Goal: Task Accomplishment & Management: Complete application form

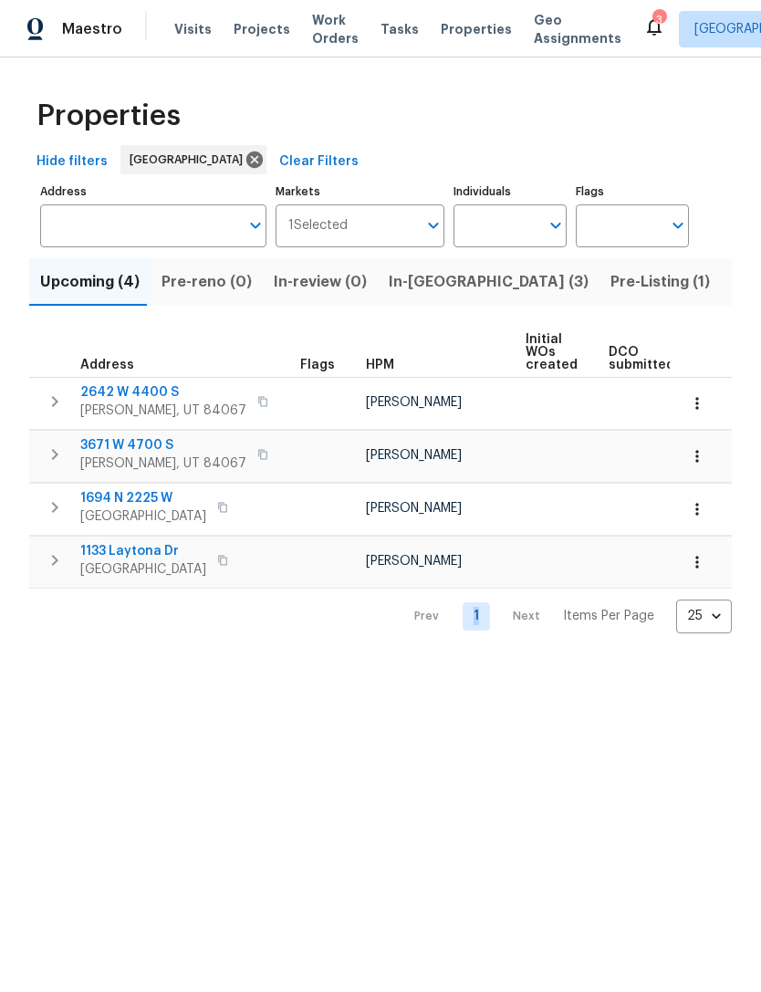
click at [207, 662] on html "Maestro Visits Projects Work Orders Tasks Properties Geo Assignments 3 [GEOGRAP…" at bounding box center [380, 331] width 761 height 662
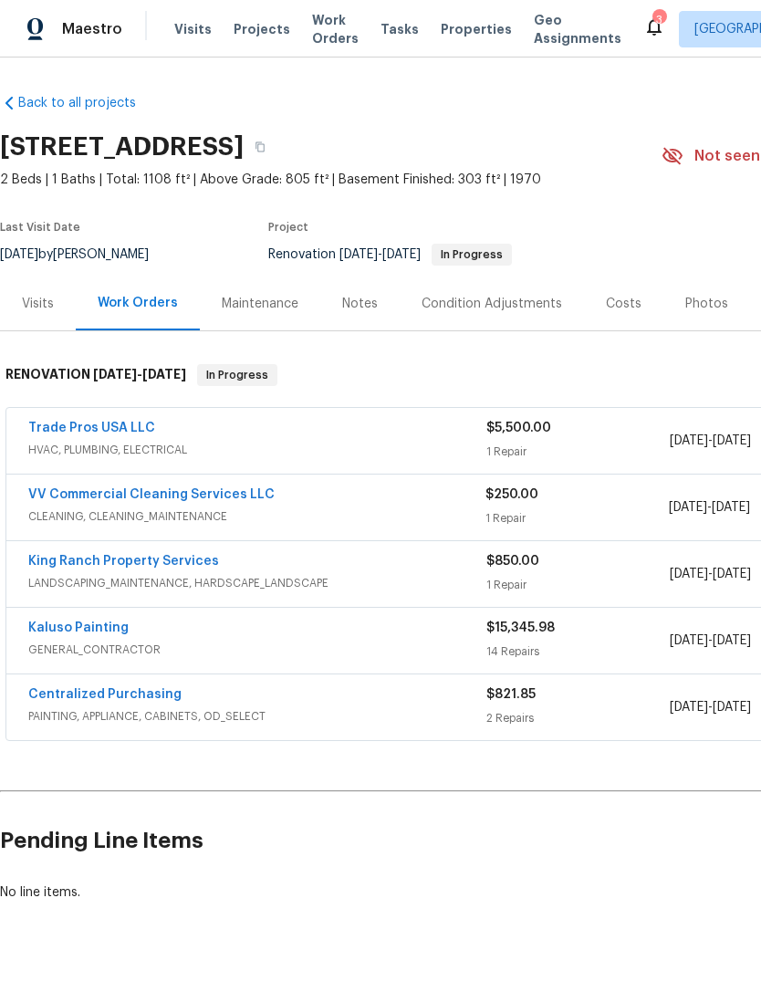
click at [109, 426] on link "Trade Pros USA LLC" at bounding box center [91, 428] width 127 height 13
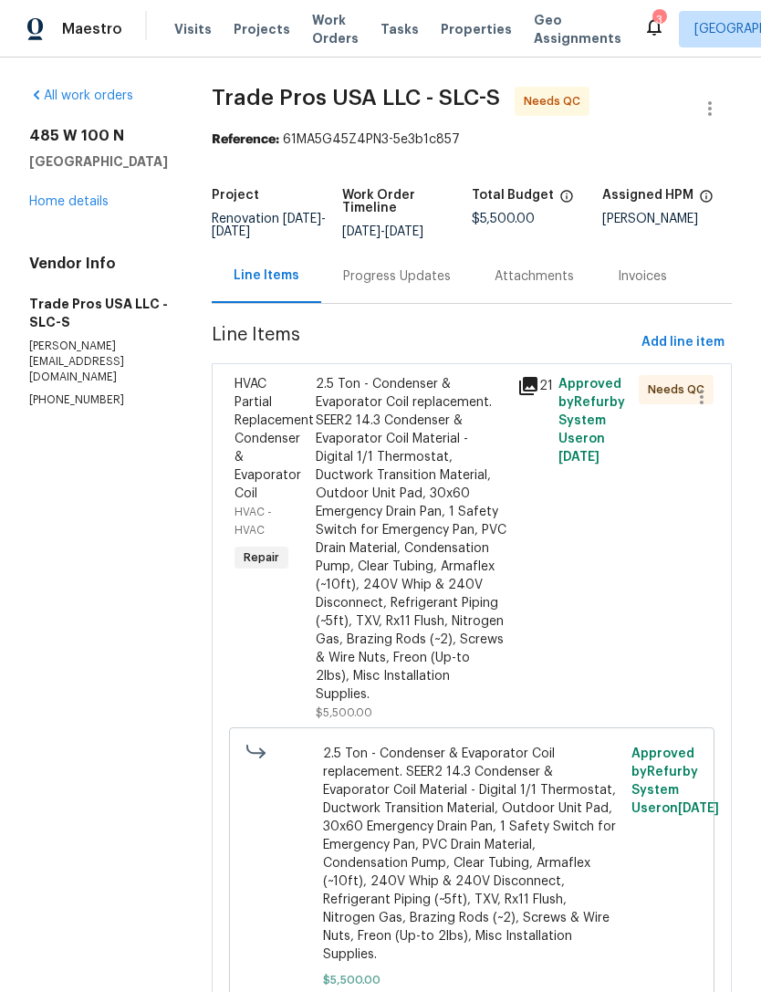
click at [533, 381] on icon at bounding box center [528, 386] width 18 height 18
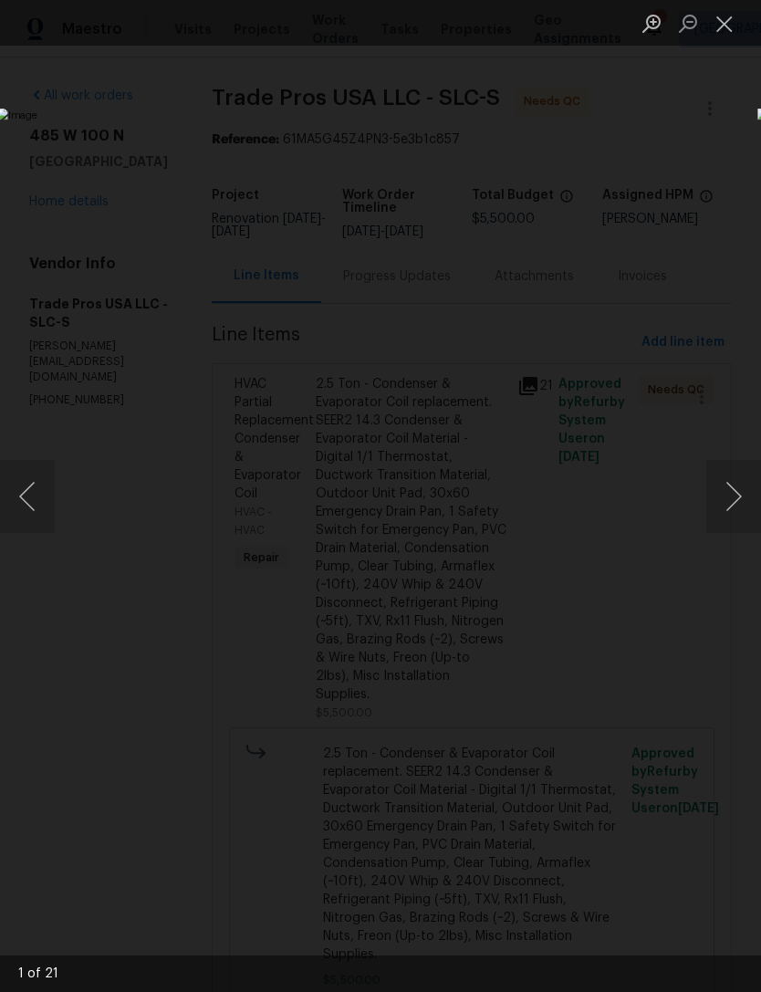
click at [728, 499] on button "Next image" at bounding box center [733, 496] width 55 height 73
click at [730, 500] on button "Next image" at bounding box center [733, 496] width 55 height 73
click at [732, 499] on button "Next image" at bounding box center [733, 496] width 55 height 73
click at [734, 503] on button "Next image" at bounding box center [733, 496] width 55 height 73
click at [730, 499] on button "Next image" at bounding box center [733, 496] width 55 height 73
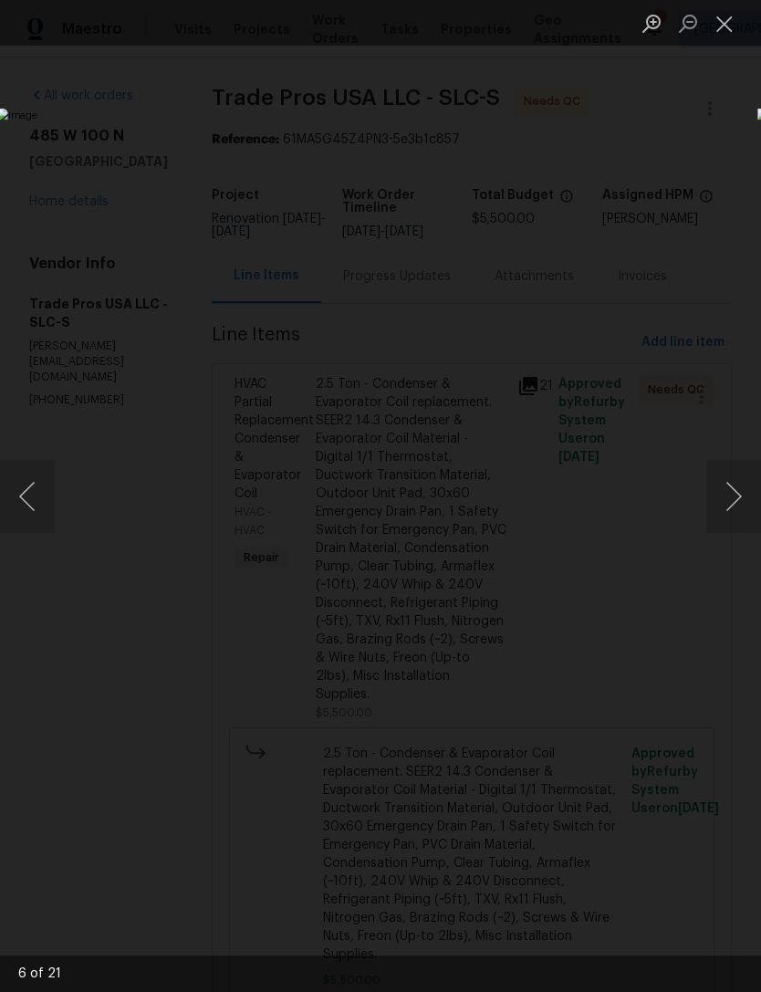
click at [732, 499] on button "Next image" at bounding box center [733, 496] width 55 height 73
click at [730, 497] on button "Next image" at bounding box center [733, 496] width 55 height 73
click at [730, 498] on button "Next image" at bounding box center [733, 496] width 55 height 73
click at [732, 498] on button "Next image" at bounding box center [733, 496] width 55 height 73
click at [733, 498] on button "Next image" at bounding box center [733, 496] width 55 height 73
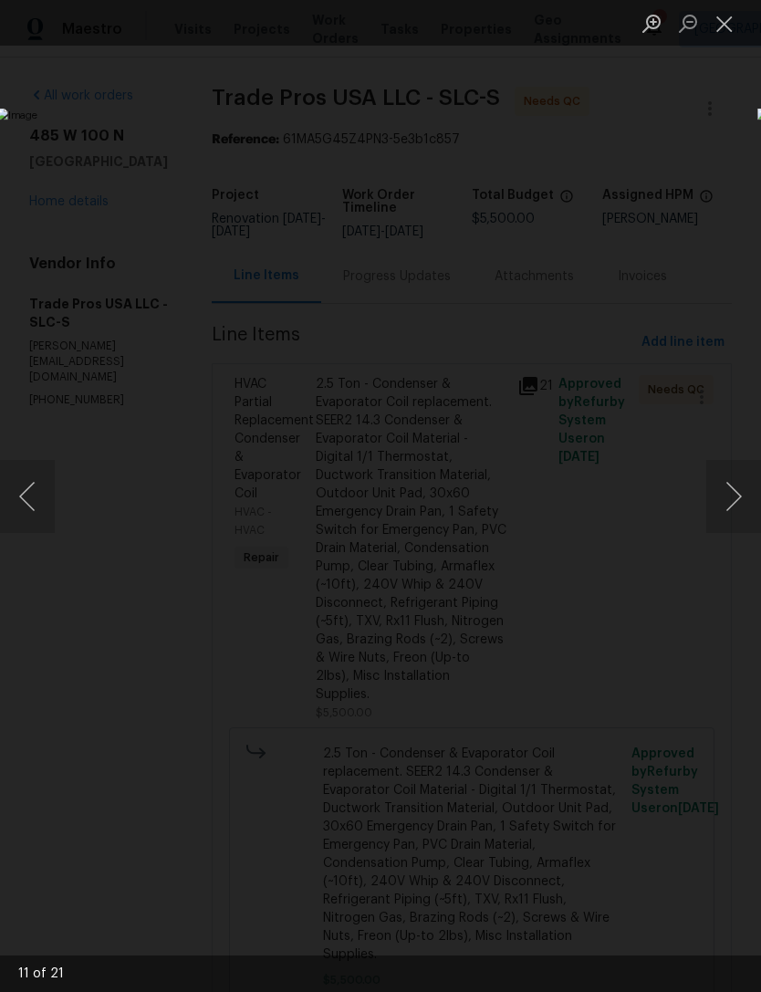
click at [731, 496] on button "Next image" at bounding box center [733, 496] width 55 height 73
click at [728, 496] on button "Next image" at bounding box center [733, 496] width 55 height 73
click at [732, 496] on button "Next image" at bounding box center [733, 496] width 55 height 73
click at [733, 500] on button "Next image" at bounding box center [733, 496] width 55 height 73
click at [732, 498] on button "Next image" at bounding box center [733, 496] width 55 height 73
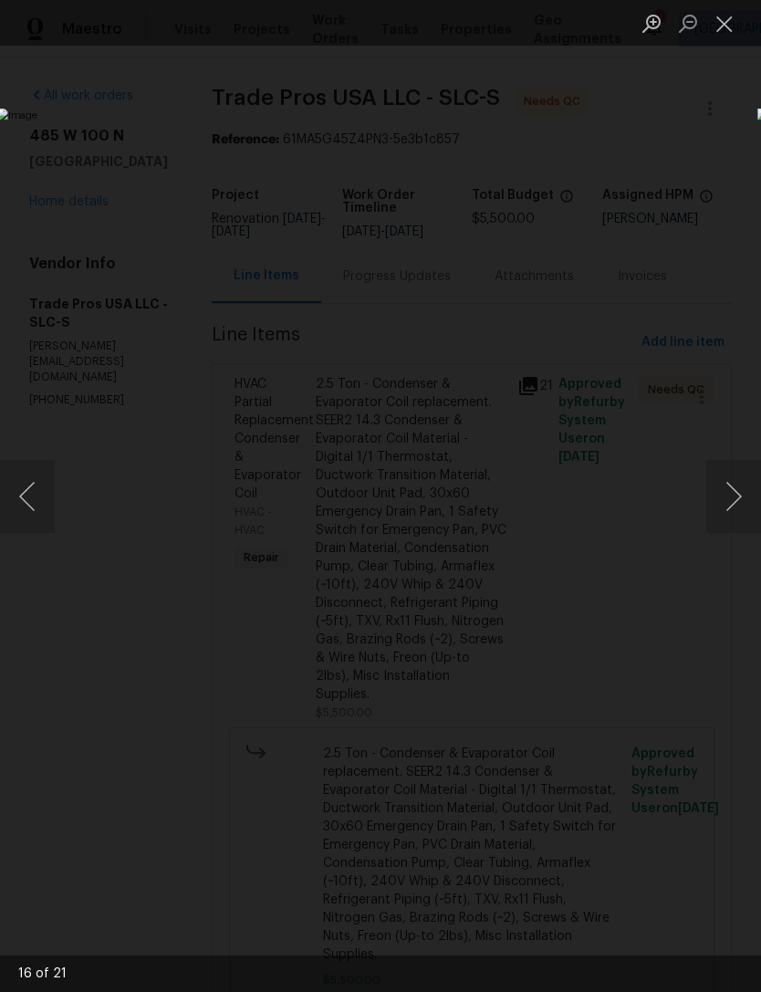
click at [732, 496] on button "Next image" at bounding box center [733, 496] width 55 height 73
click at [725, 502] on button "Next image" at bounding box center [733, 496] width 55 height 73
click at [731, 502] on button "Next image" at bounding box center [733, 496] width 55 height 73
click at [730, 501] on button "Next image" at bounding box center [733, 496] width 55 height 73
click at [731, 500] on button "Next image" at bounding box center [733, 496] width 55 height 73
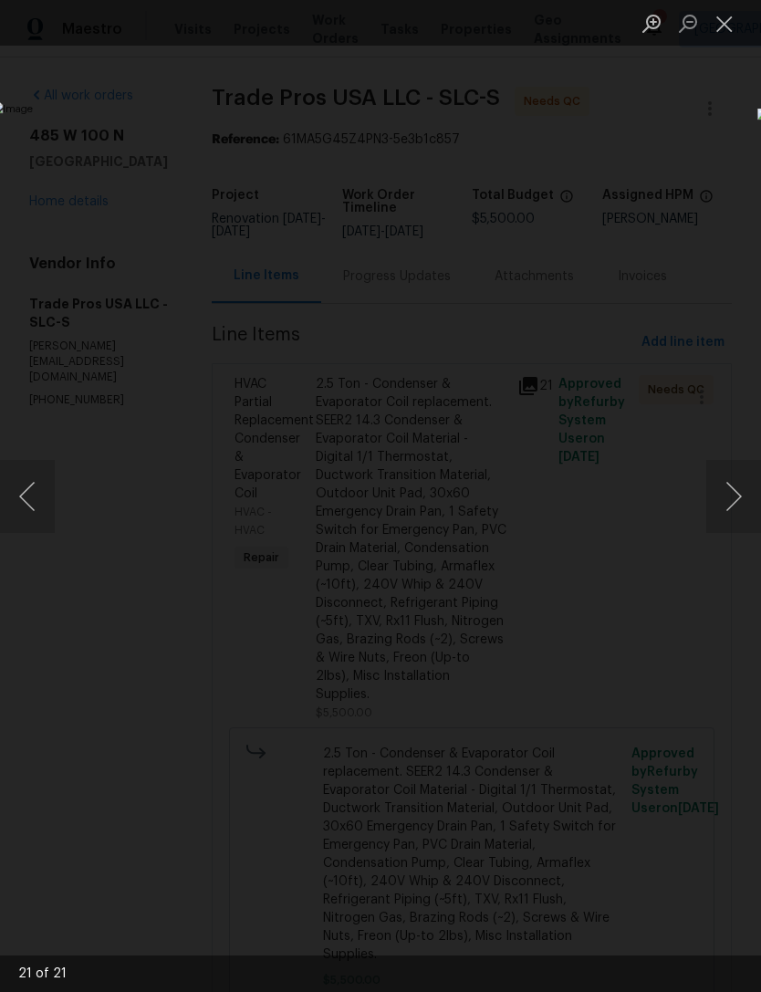
click at [730, 501] on button "Next image" at bounding box center [733, 496] width 55 height 73
click at [728, 500] on button "Next image" at bounding box center [733, 496] width 55 height 73
click at [728, 498] on button "Next image" at bounding box center [733, 496] width 55 height 73
click at [728, 499] on button "Next image" at bounding box center [733, 496] width 55 height 73
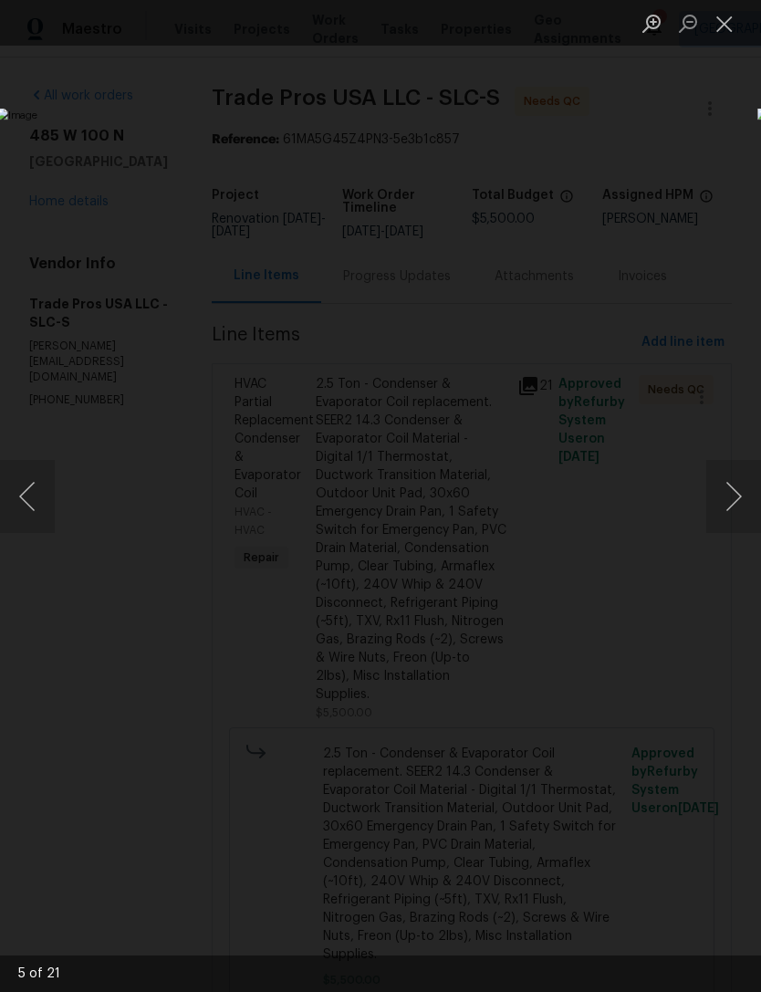
click at [724, 19] on button "Close lightbox" at bounding box center [724, 23] width 36 height 32
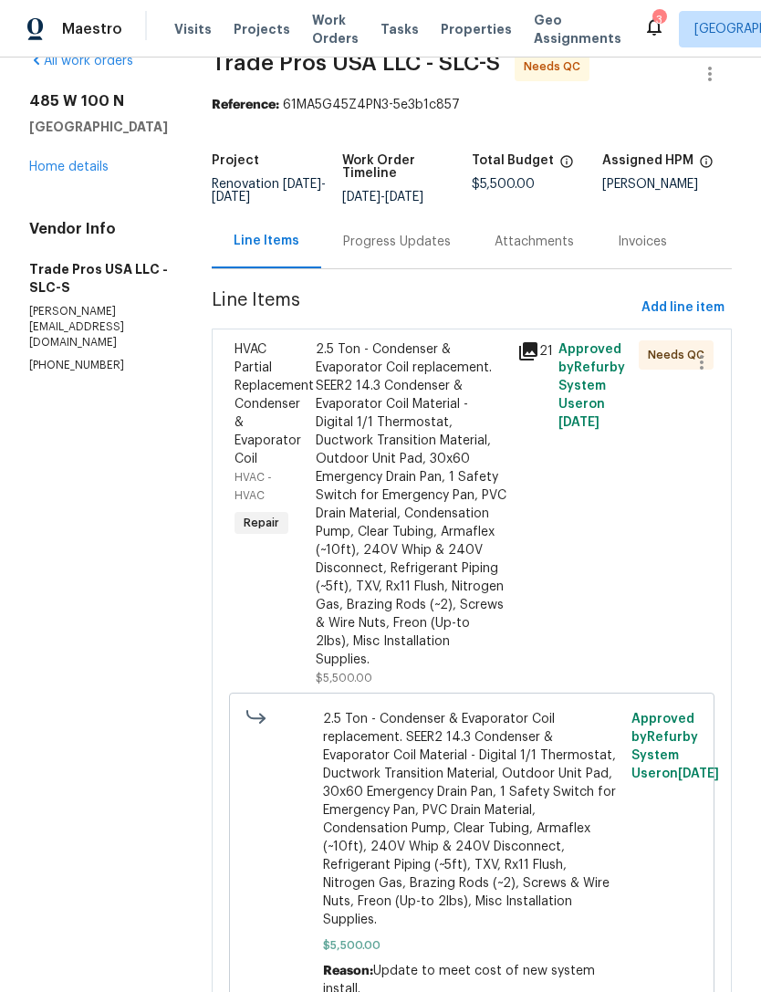
scroll to position [34, 0]
click at [94, 161] on link "Home details" at bounding box center [68, 167] width 79 height 13
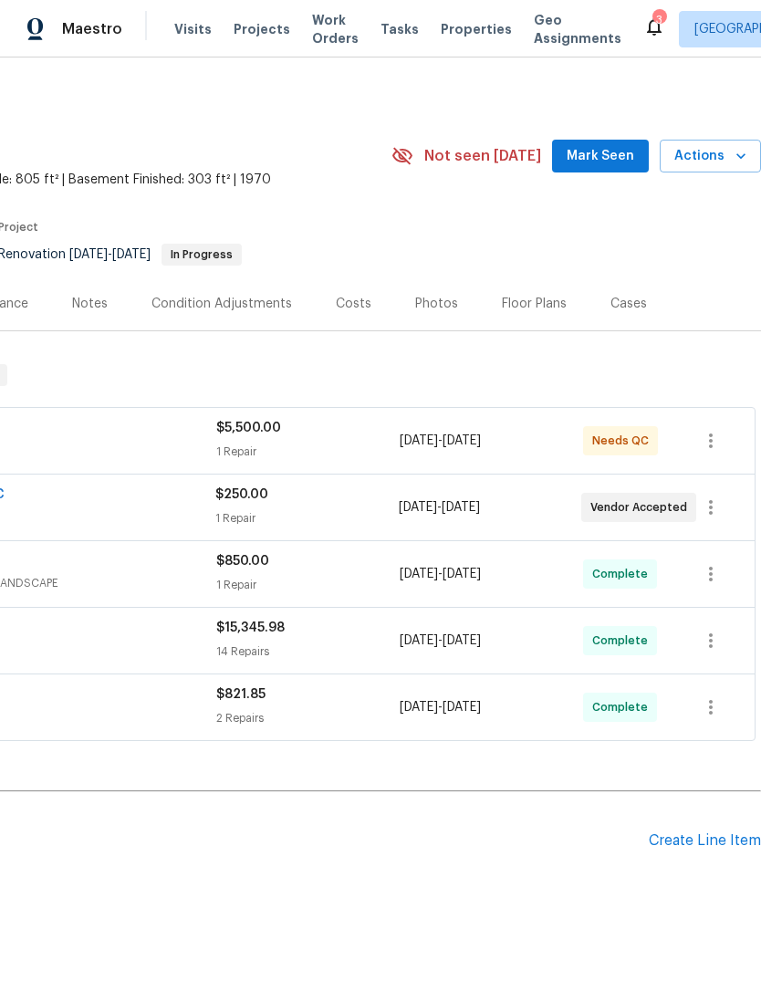
scroll to position [0, 270]
click at [697, 842] on div "Create Line Item" at bounding box center [705, 840] width 112 height 17
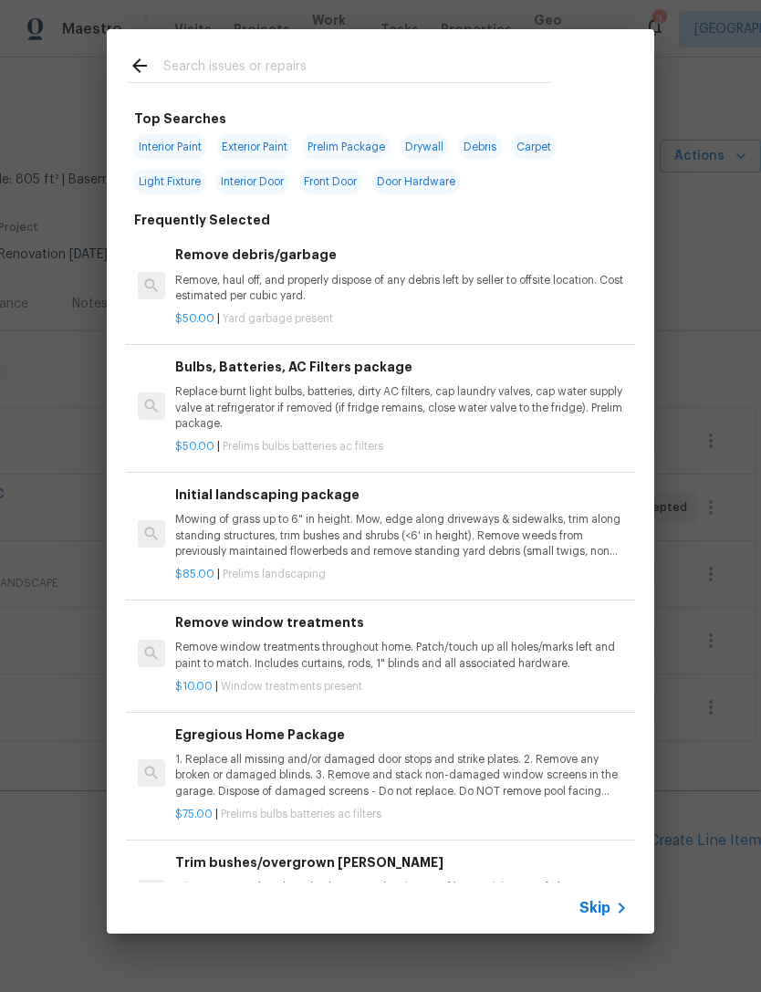
click at [595, 904] on span "Skip" at bounding box center [594, 908] width 31 height 18
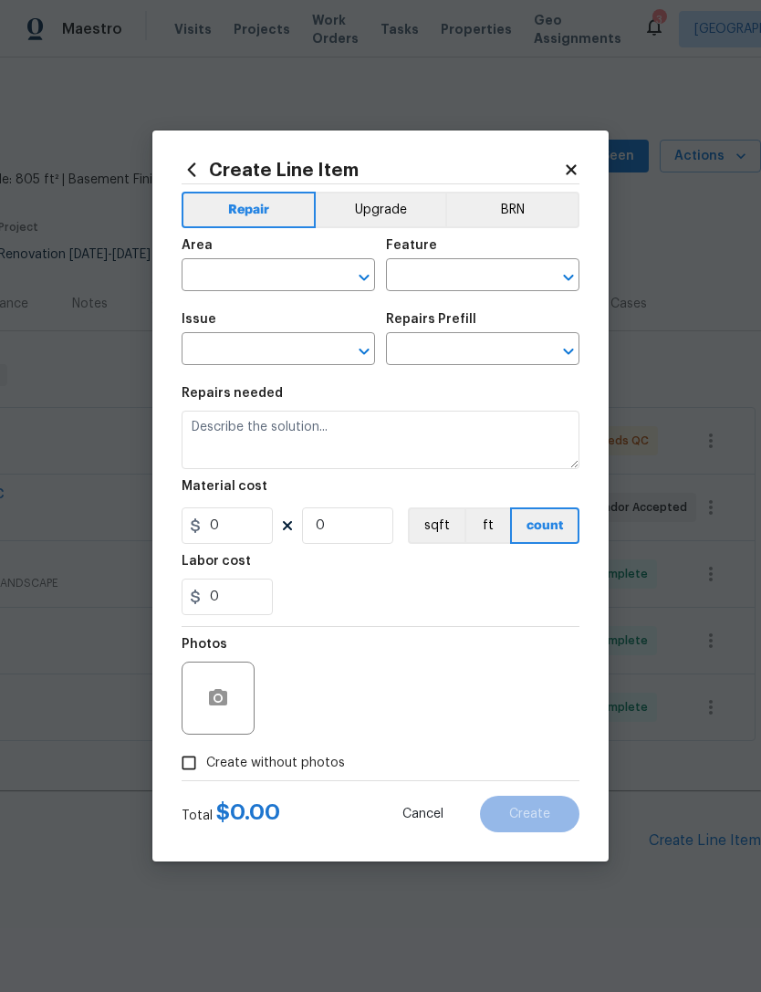
click at [259, 274] on input "text" at bounding box center [253, 277] width 142 height 28
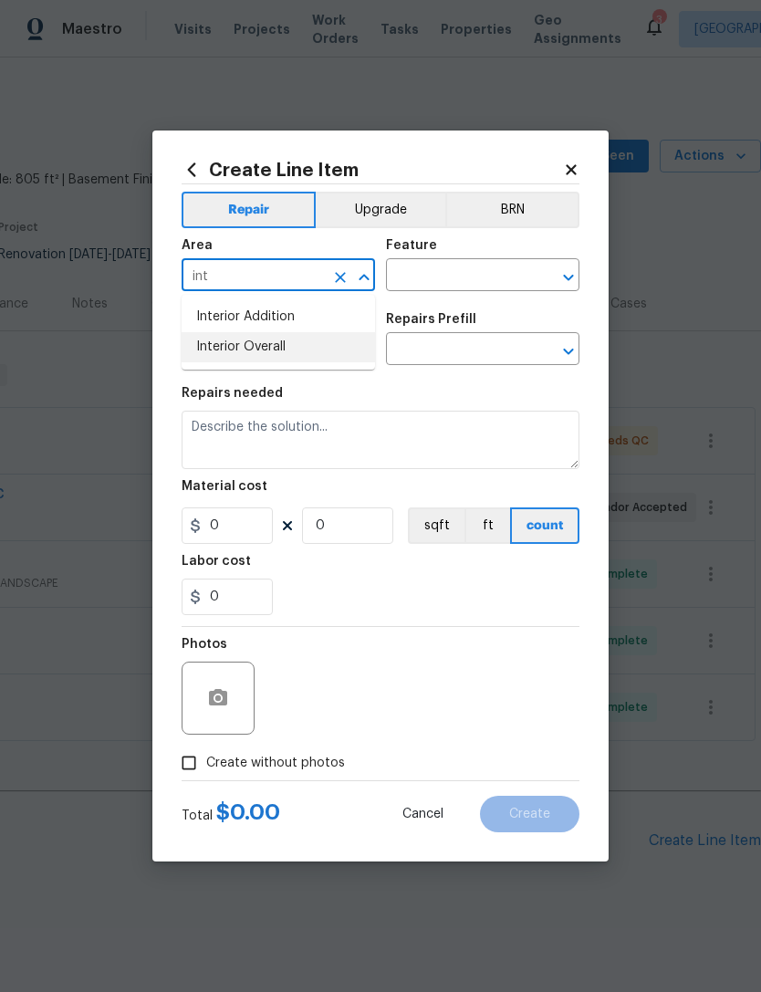
click at [288, 349] on li "Interior Overall" at bounding box center [278, 347] width 193 height 30
type input "Interior Overall"
click at [496, 273] on input "text" at bounding box center [457, 277] width 142 height 28
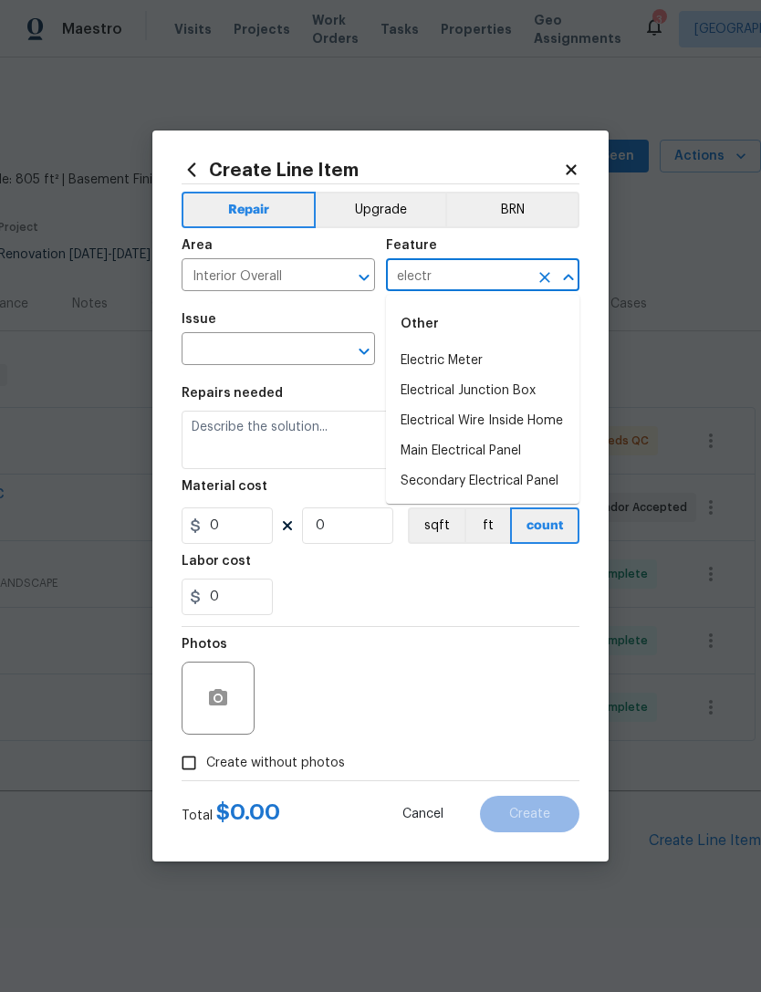
click at [494, 448] on li "Main Electrical Panel" at bounding box center [482, 451] width 193 height 30
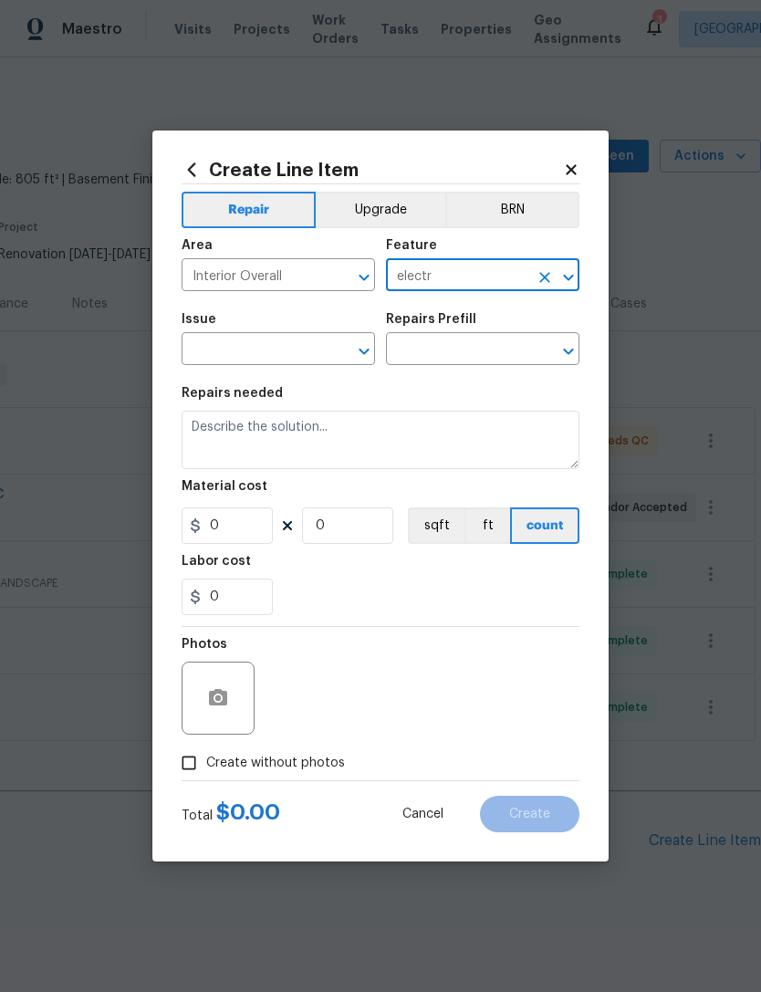
type input "Main Electrical Panel"
click at [288, 348] on input "text" at bounding box center [253, 351] width 142 height 28
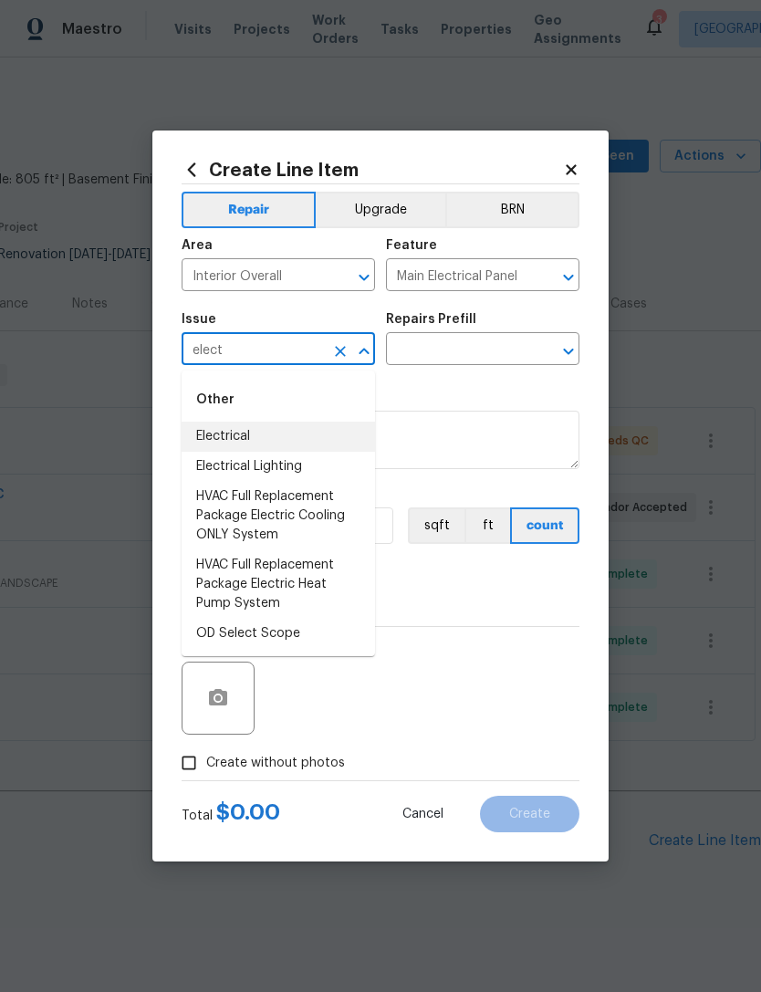
click at [253, 435] on li "Electrical" at bounding box center [278, 437] width 193 height 30
type input "Electrical"
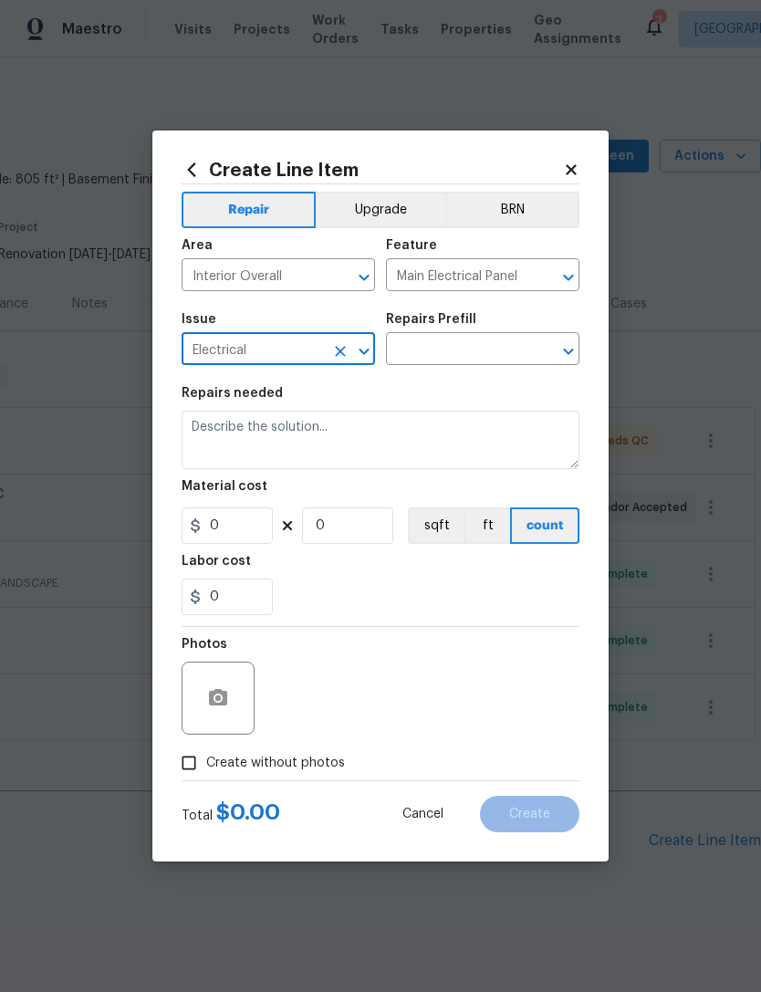
click at [491, 352] on input "text" at bounding box center [457, 351] width 142 height 28
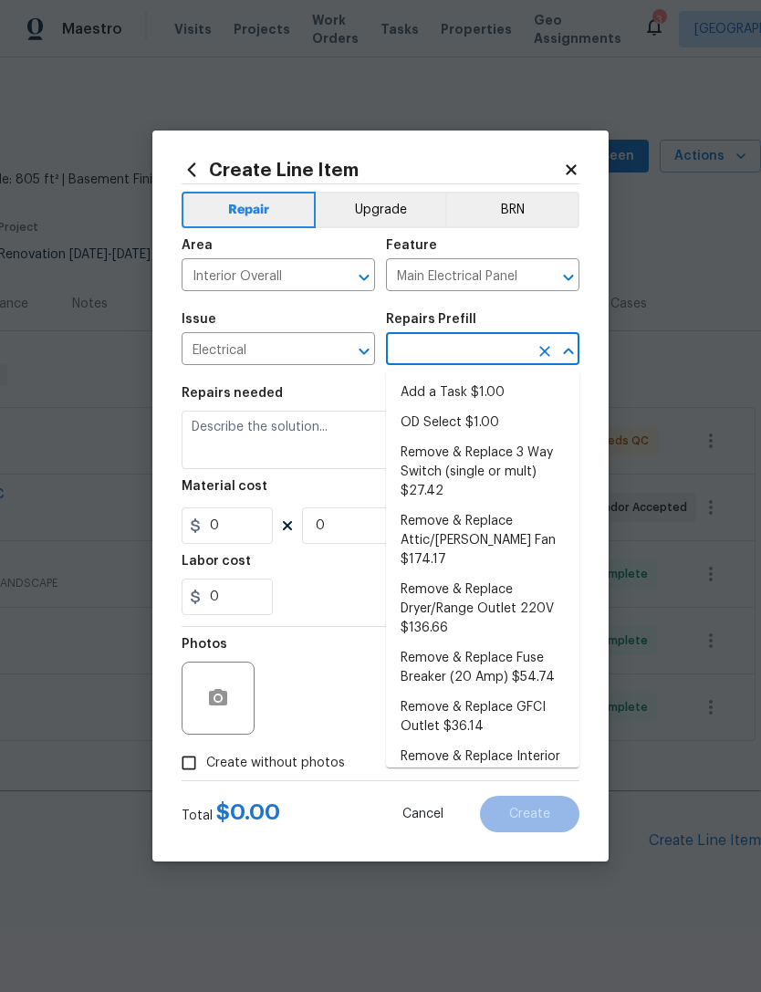
click at [483, 387] on li "Add a Task $1.00" at bounding box center [482, 393] width 193 height 30
type input "Add a Task $1.00"
type textarea "HPM to detail"
type input "1"
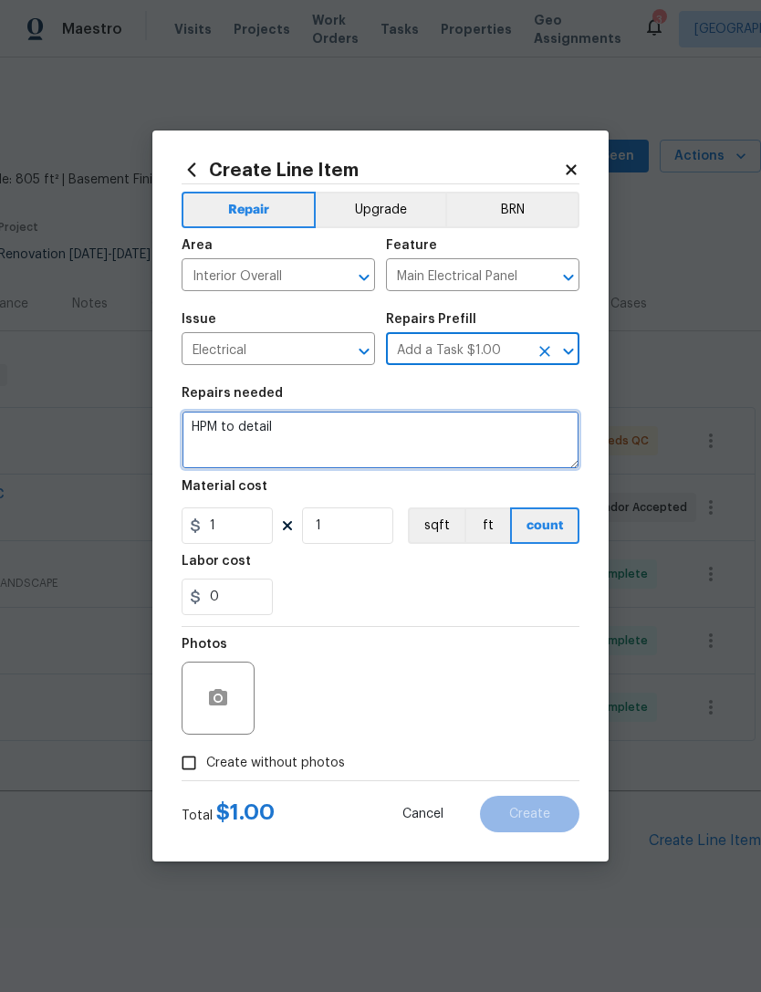
click at [234, 429] on textarea "HPM to detail" at bounding box center [381, 440] width 398 height 58
click at [234, 428] on textarea "HPM to detail" at bounding box center [381, 440] width 398 height 58
click at [232, 429] on textarea "HPM to detail" at bounding box center [381, 440] width 398 height 58
click at [231, 428] on textarea "HPM to detail" at bounding box center [381, 440] width 398 height 58
click at [226, 422] on textarea "HPM to detail" at bounding box center [381, 440] width 398 height 58
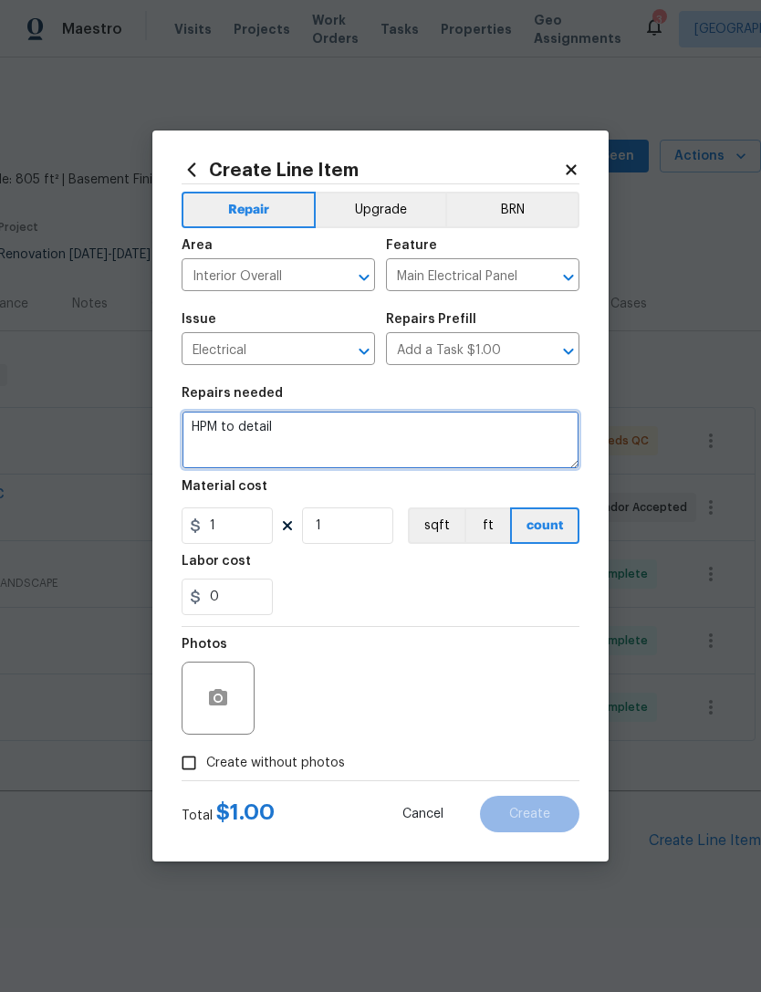
click at [234, 427] on textarea "HPM to detail" at bounding box center [381, 440] width 398 height 58
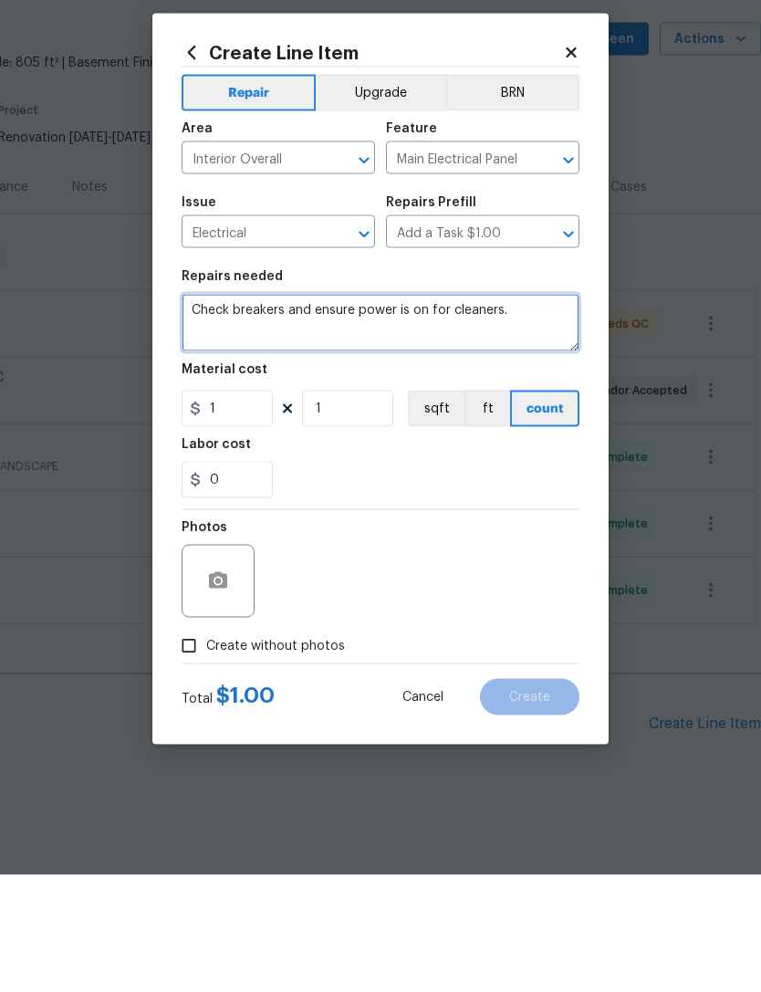
type textarea "Check breakers and ensure power is on for cleaners."
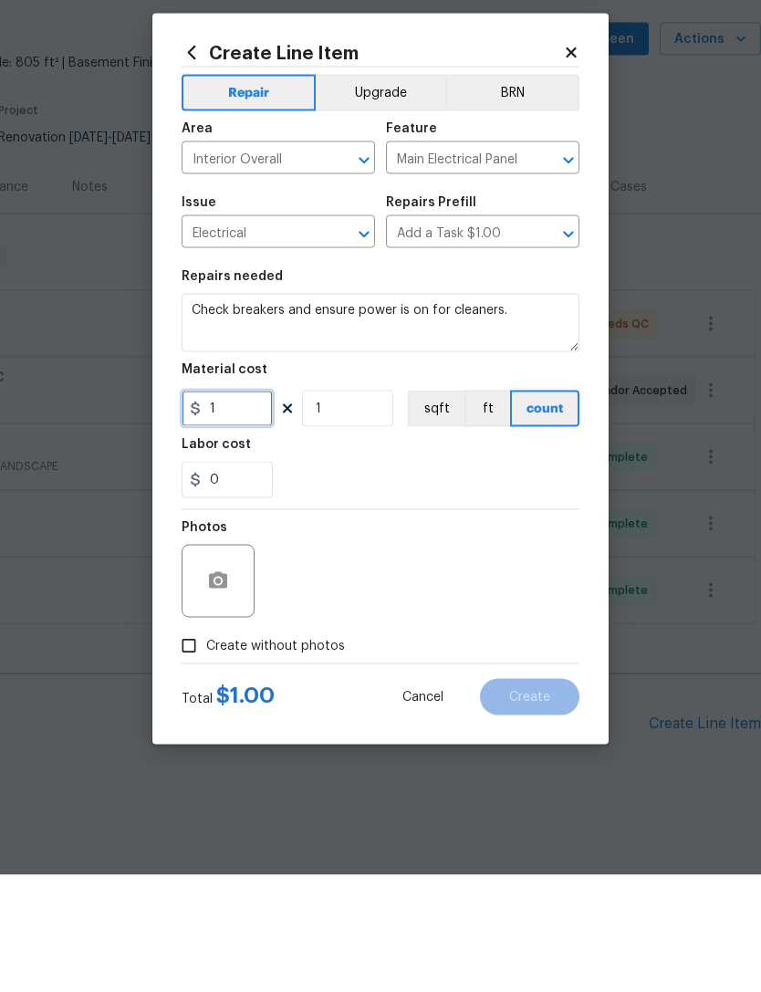
click at [237, 507] on input "1" at bounding box center [227, 525] width 91 height 36
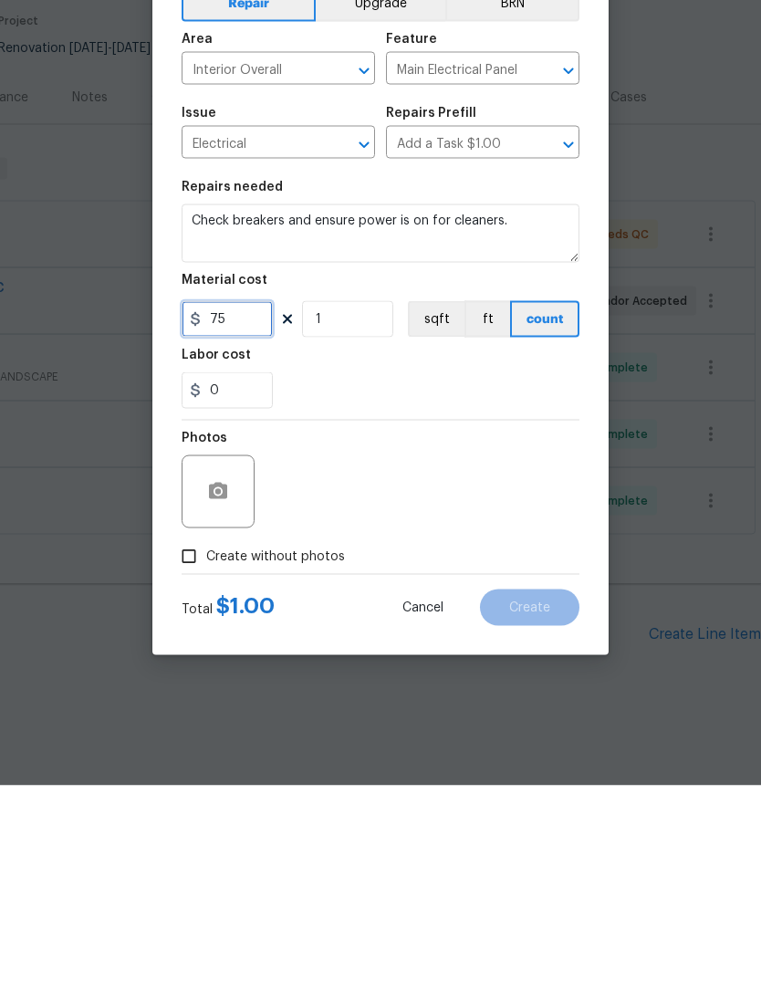
type input "75"
click at [192, 745] on input "Create without photos" at bounding box center [189, 762] width 35 height 35
checkbox input "true"
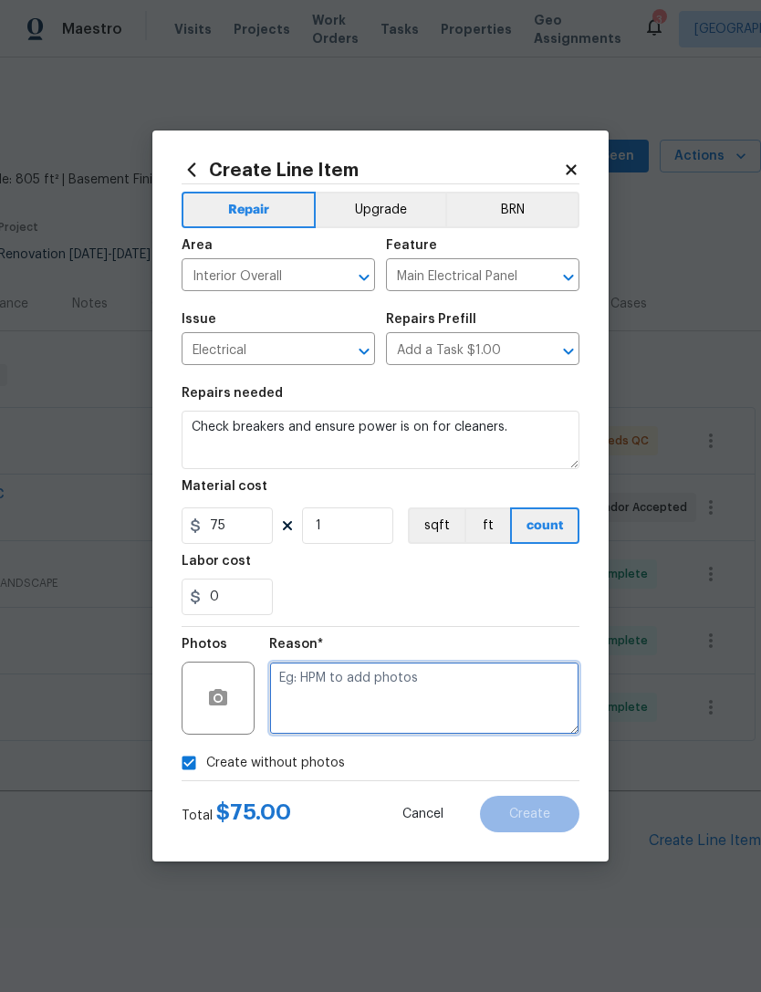
click at [331, 687] on textarea at bounding box center [424, 697] width 310 height 73
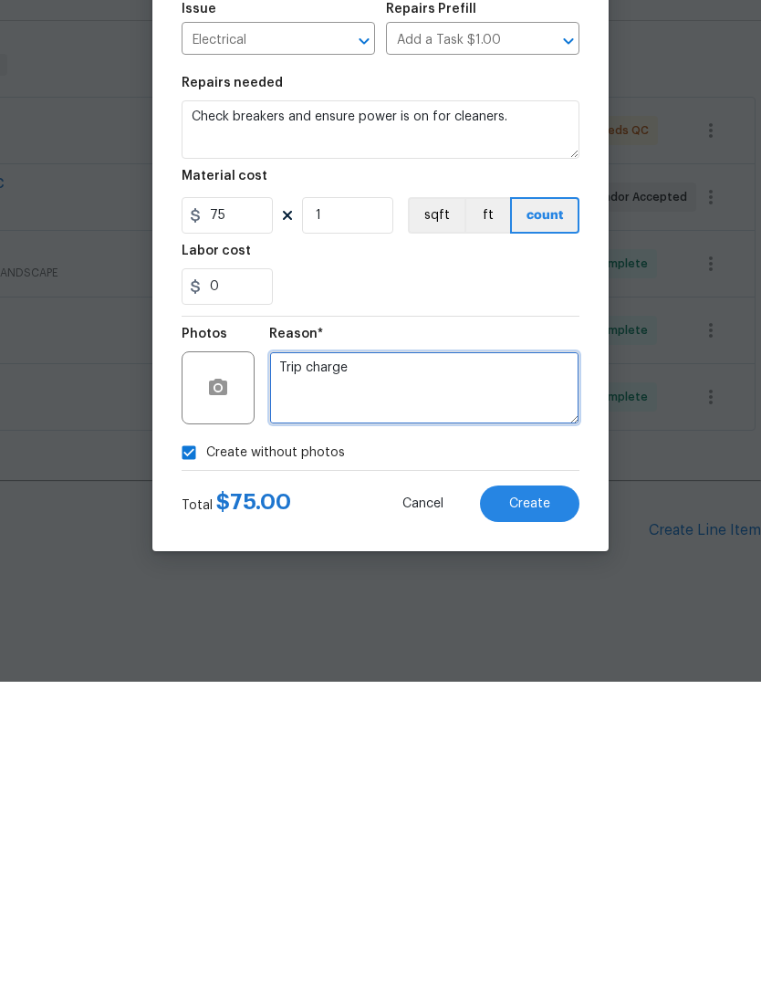
type textarea "Trip charge"
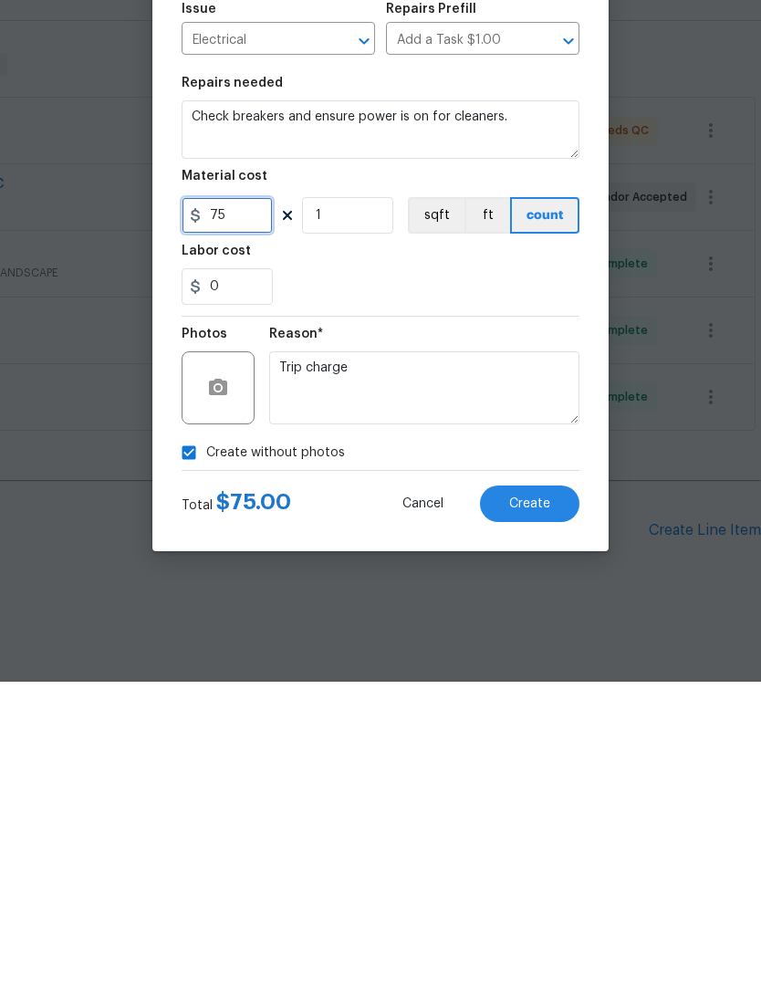
click at [232, 507] on input "75" at bounding box center [227, 525] width 91 height 36
type input "50"
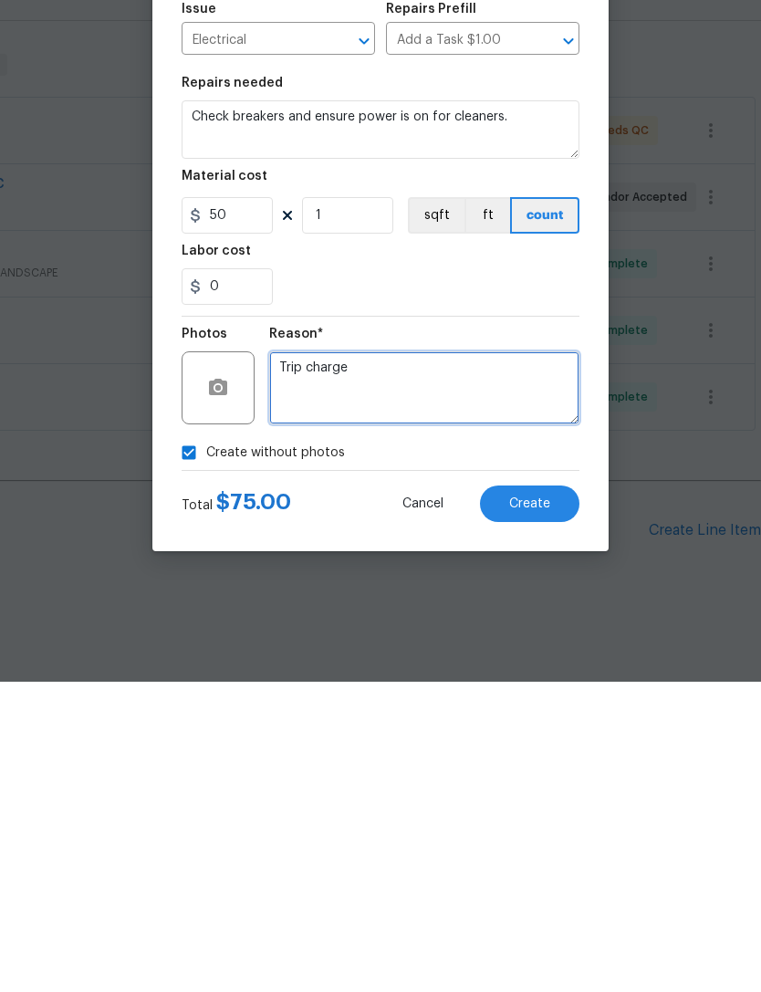
click at [397, 661] on textarea "Trip charge" at bounding box center [424, 697] width 310 height 73
type textarea "Trip charge"
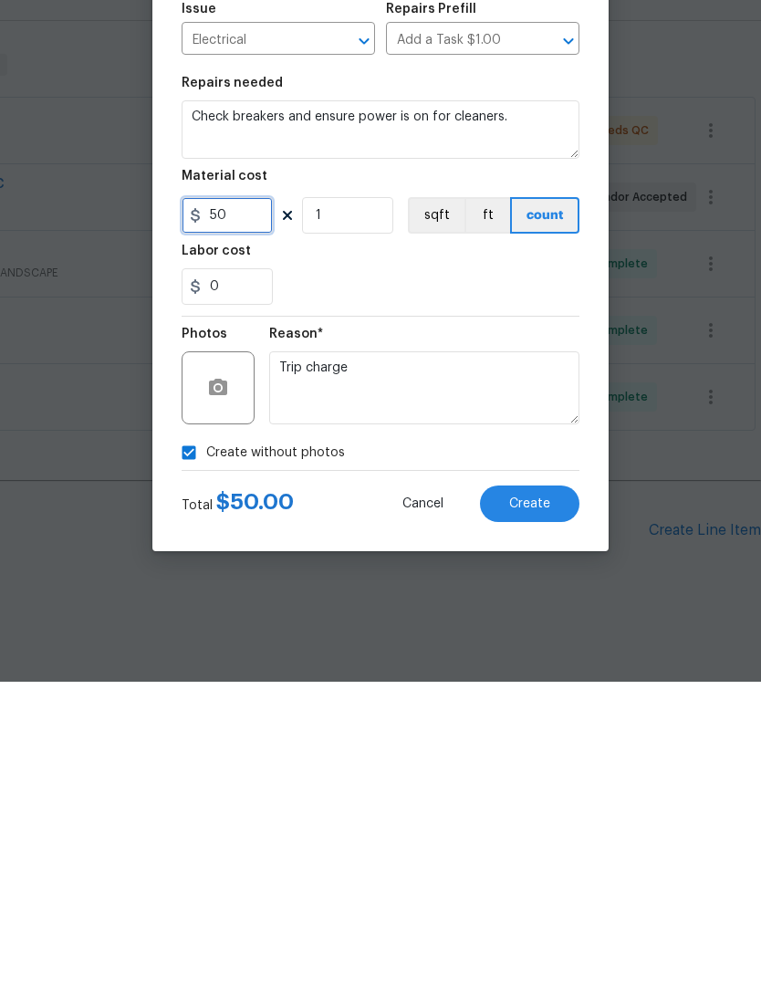
click at [241, 507] on input "50" at bounding box center [227, 525] width 91 height 36
type input "25"
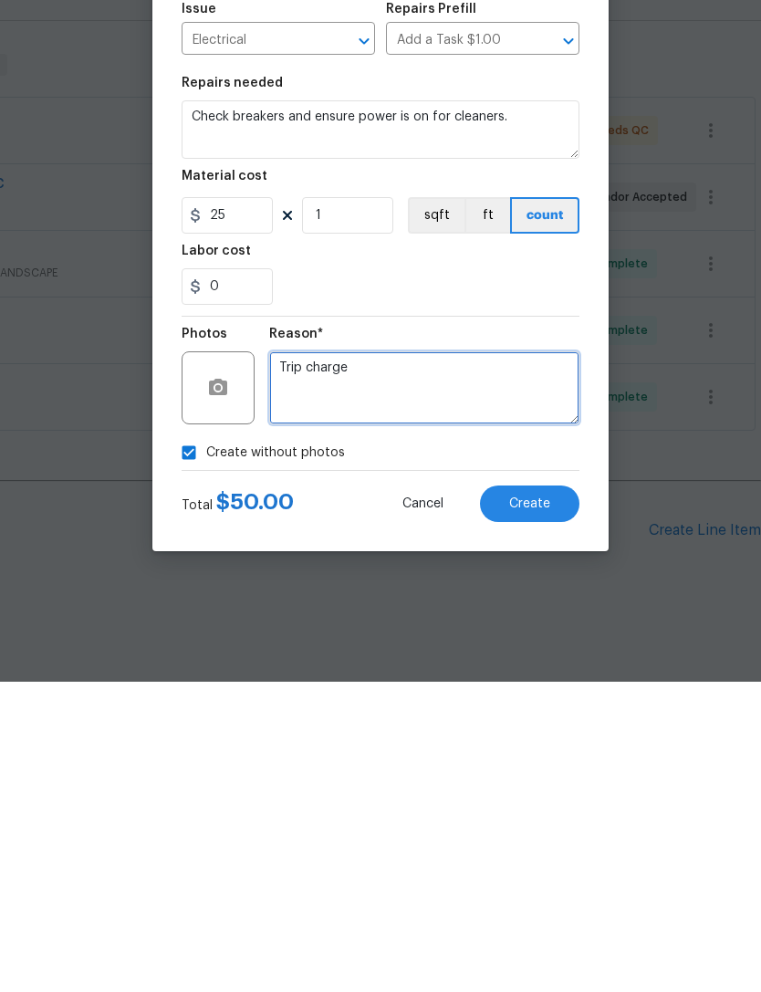
click at [403, 661] on textarea "Trip charge" at bounding box center [424, 697] width 310 height 73
type textarea "Trip charge for GC who is working close to property."
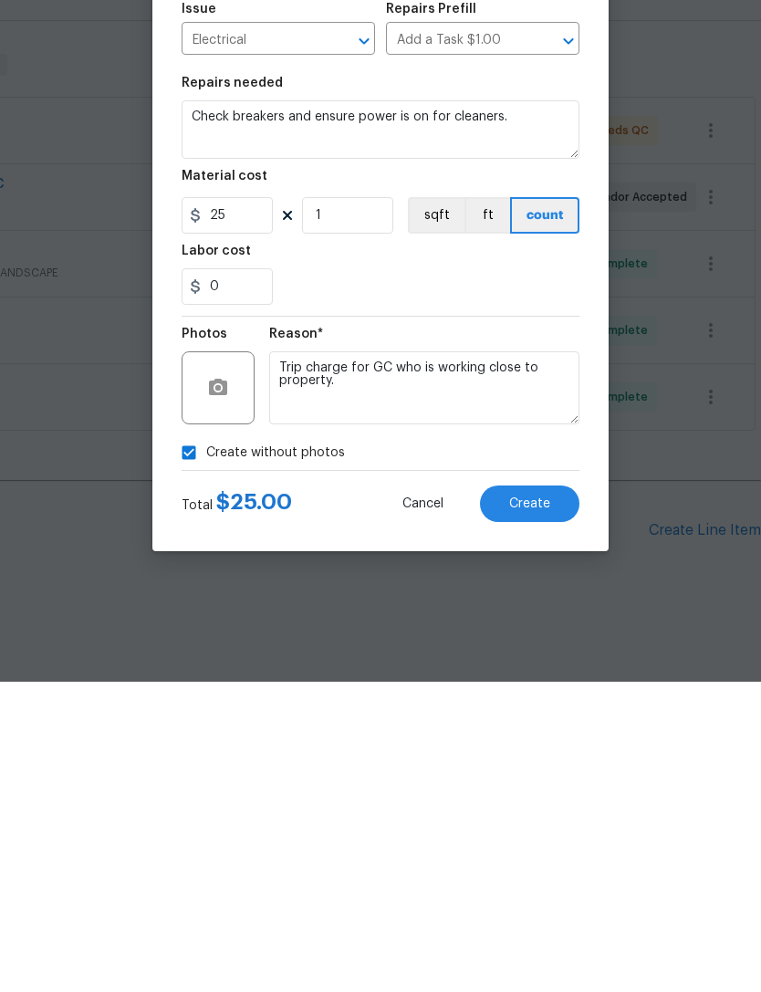
click at [534, 796] on button "Create" at bounding box center [529, 814] width 99 height 36
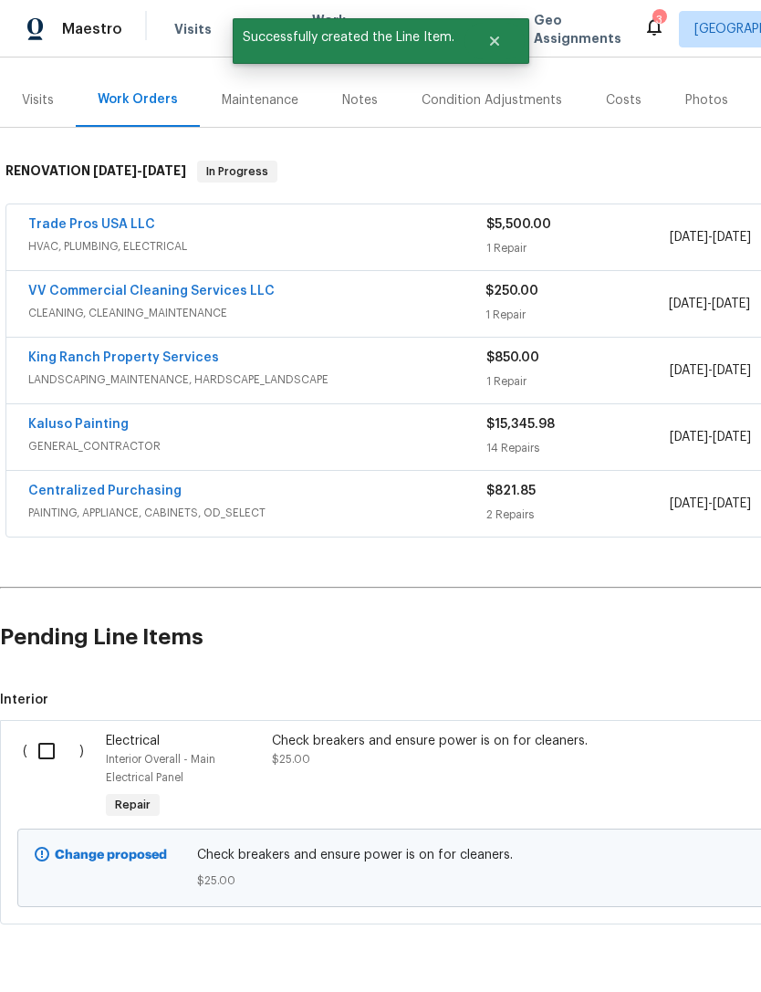
scroll to position [203, 0]
click at [46, 733] on input "checkbox" at bounding box center [53, 752] width 52 height 38
checkbox input "true"
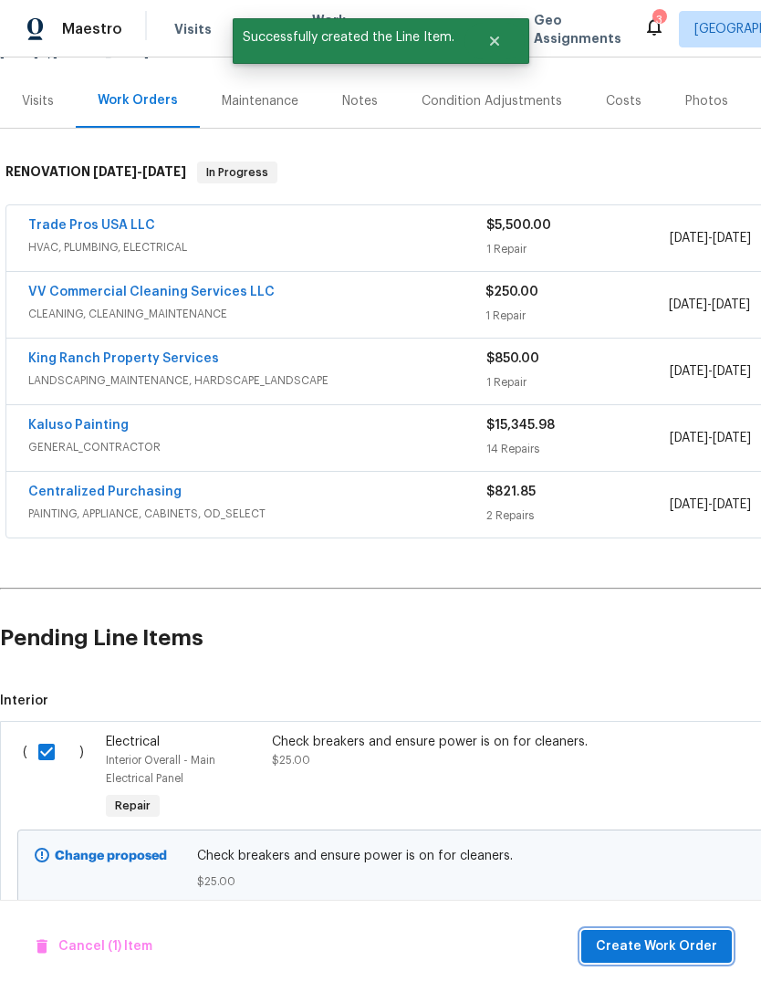
click at [661, 950] on span "Create Work Order" at bounding box center [656, 946] width 121 height 23
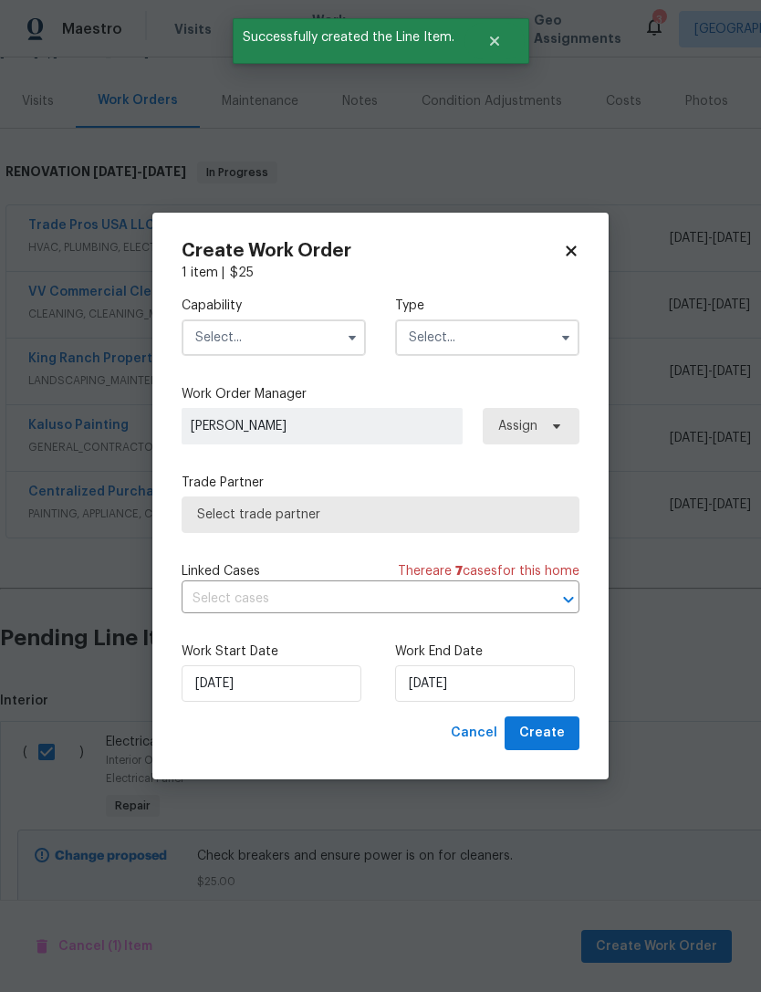
click at [286, 346] on input "text" at bounding box center [274, 337] width 184 height 36
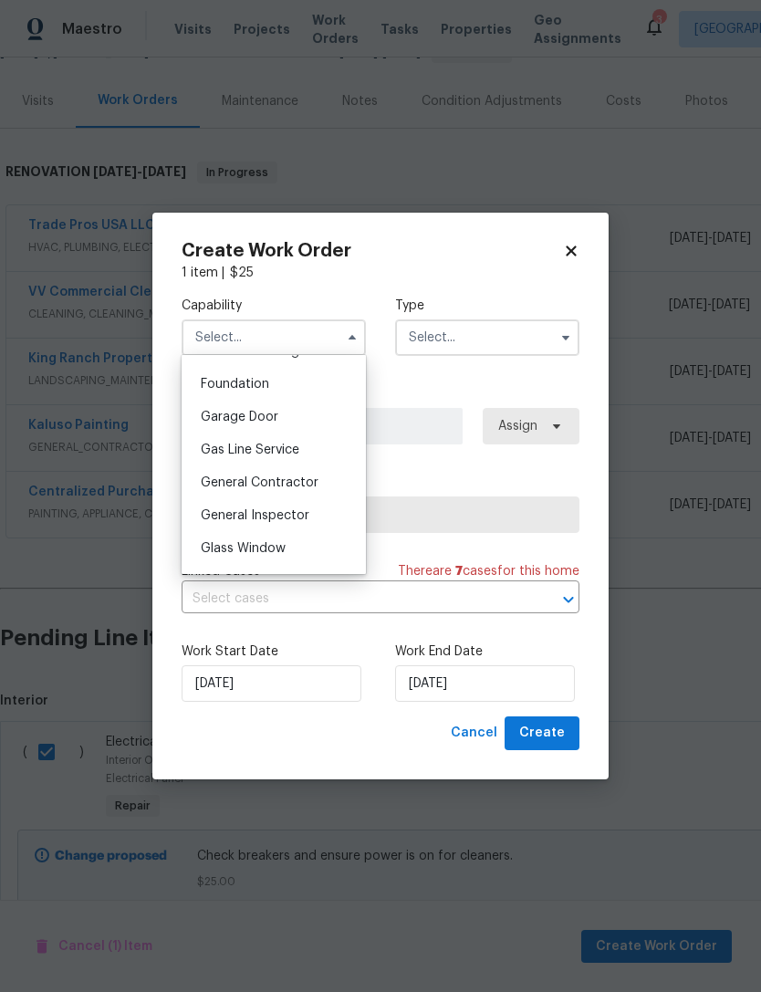
scroll to position [808, 0]
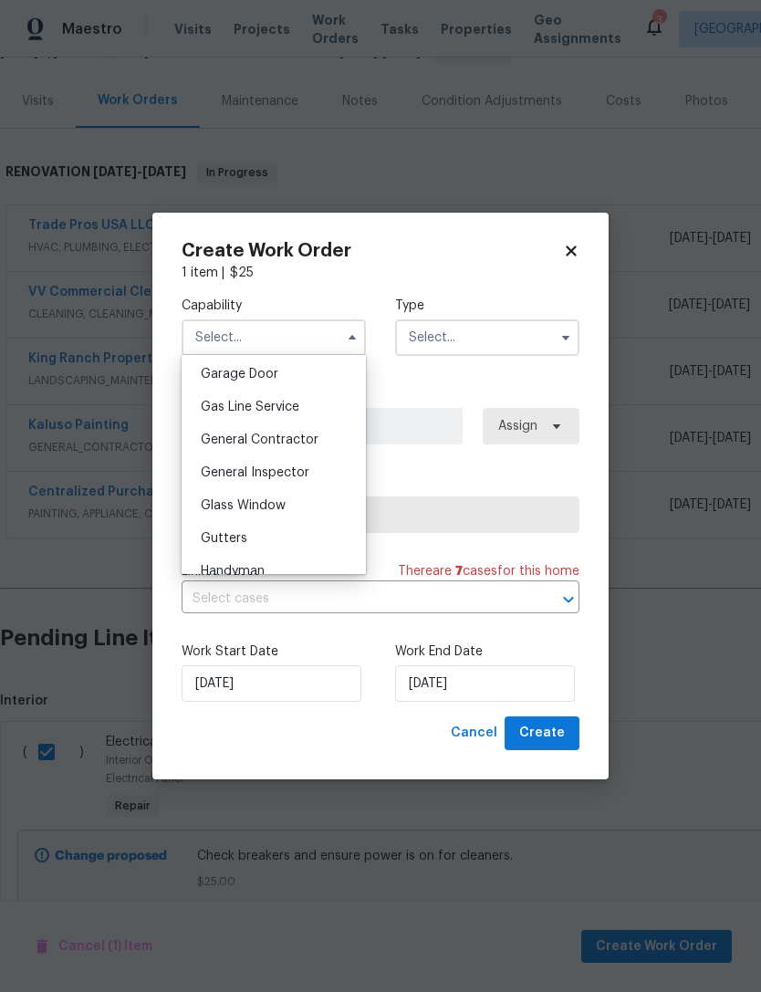
click at [301, 445] on span "General Contractor" at bounding box center [260, 439] width 118 height 13
type input "General Contractor"
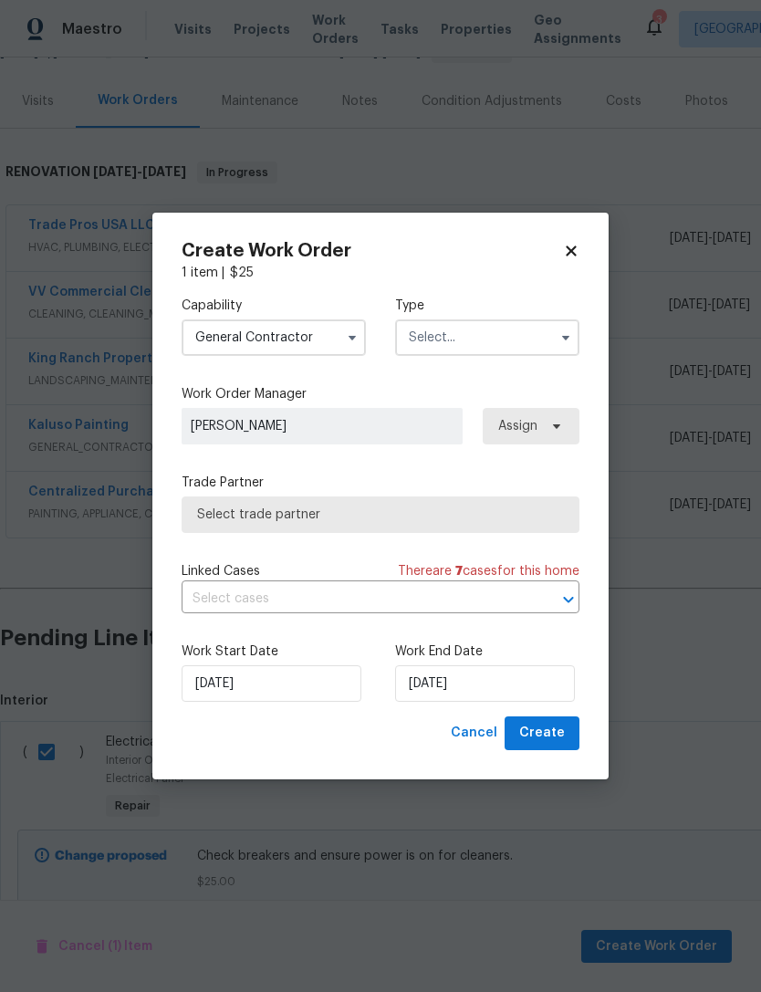
click at [489, 343] on input "text" at bounding box center [487, 337] width 184 height 36
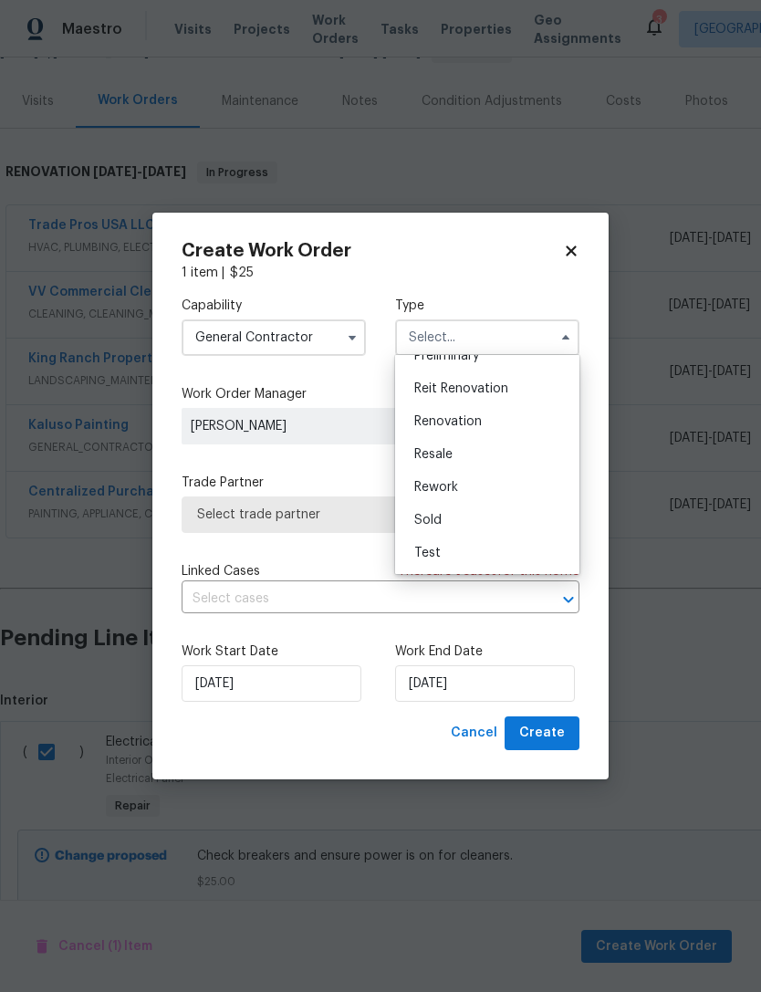
scroll to position [414, 0]
click at [463, 421] on span "Renovation" at bounding box center [448, 421] width 68 height 13
type input "Renovation"
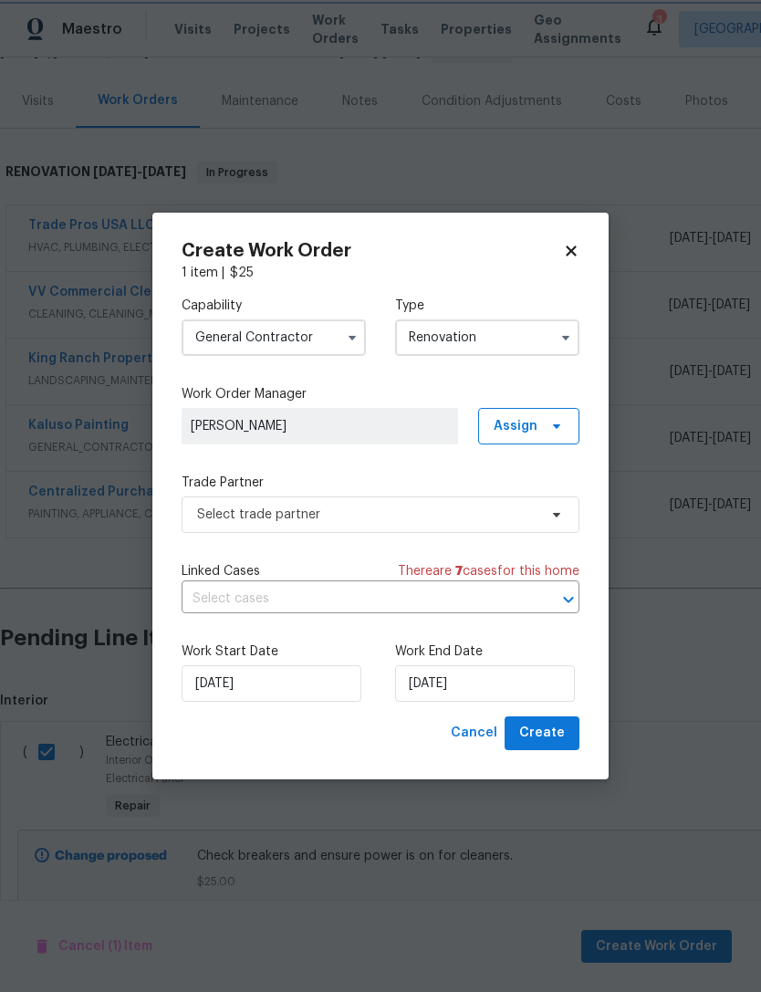
scroll to position [0, 0]
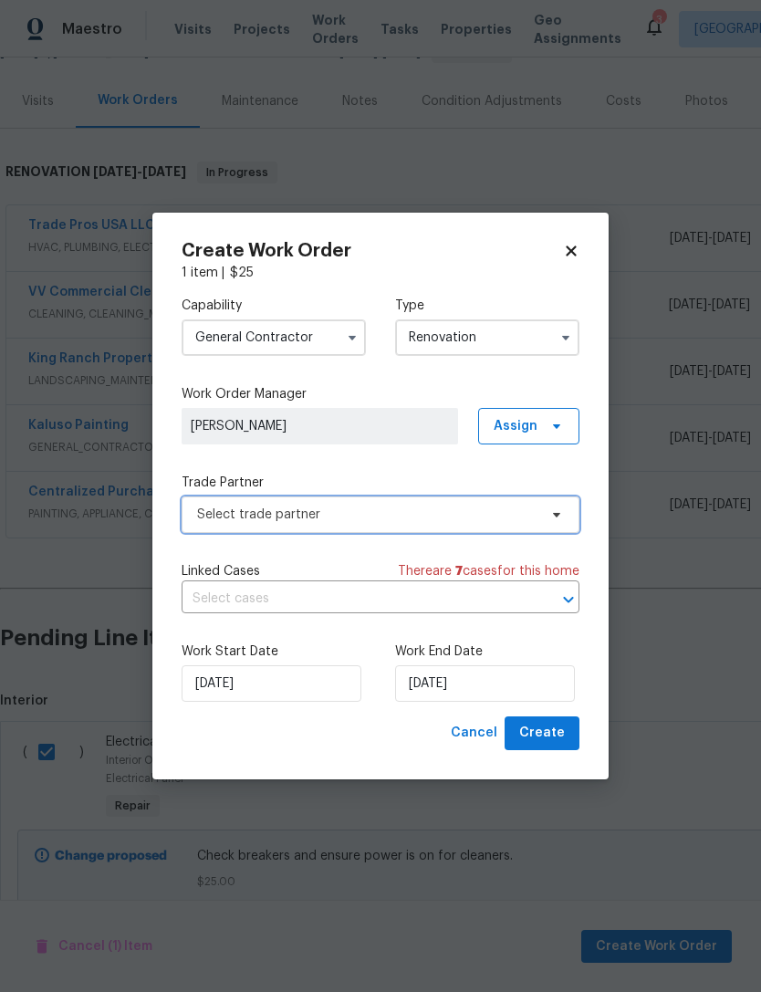
click at [290, 521] on span "Select trade partner" at bounding box center [367, 514] width 340 height 18
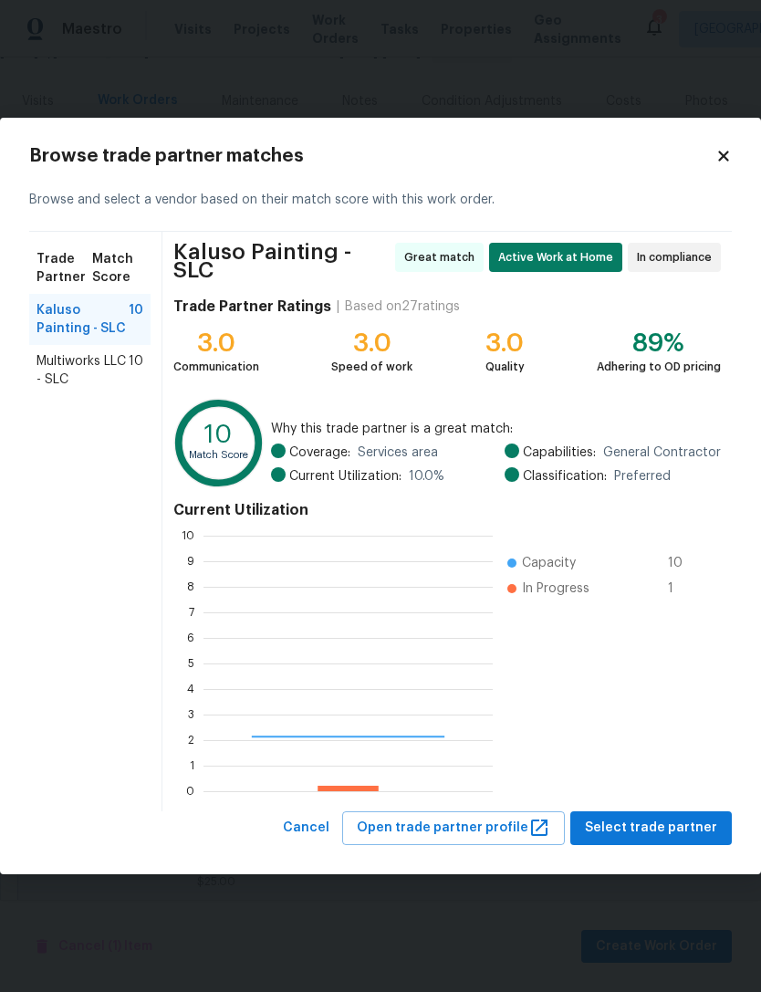
scroll to position [255, 289]
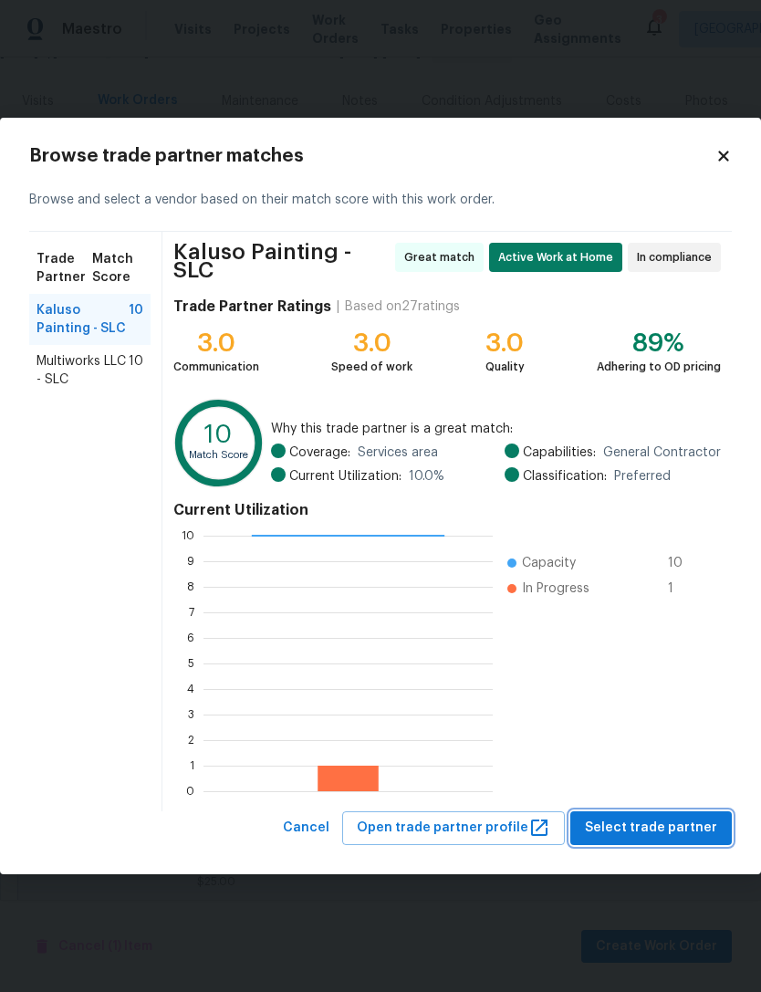
click at [633, 819] on span "Select trade partner" at bounding box center [651, 828] width 132 height 23
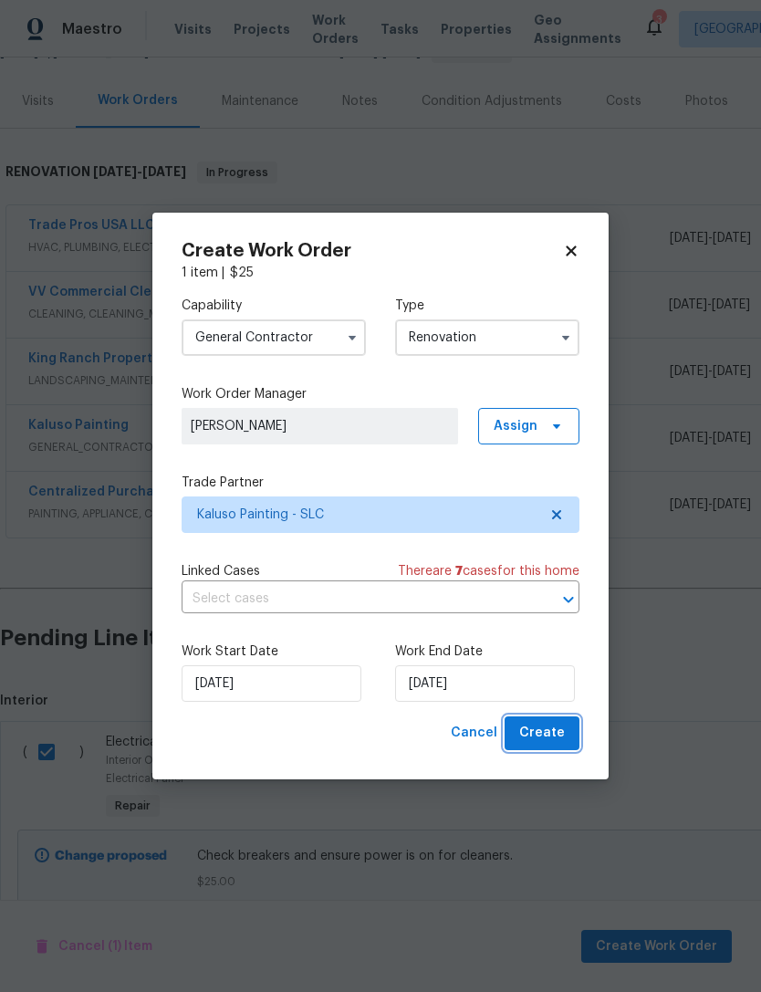
click at [543, 741] on span "Create" at bounding box center [542, 733] width 46 height 23
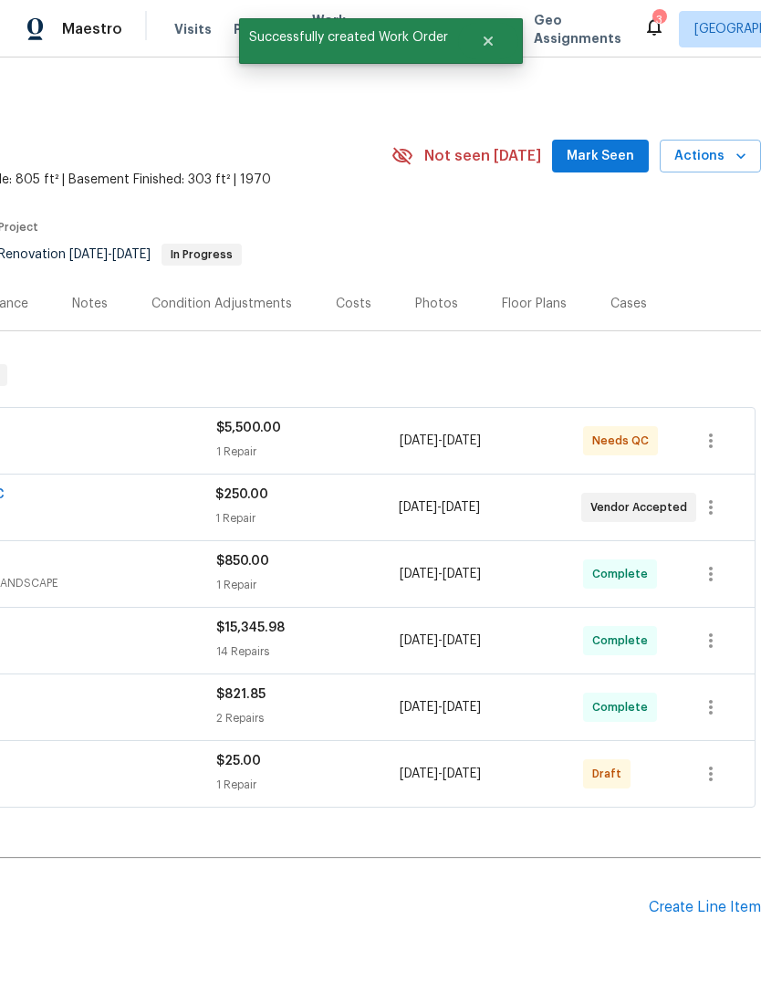
scroll to position [0, 270]
click at [714, 763] on icon "button" at bounding box center [711, 774] width 22 height 22
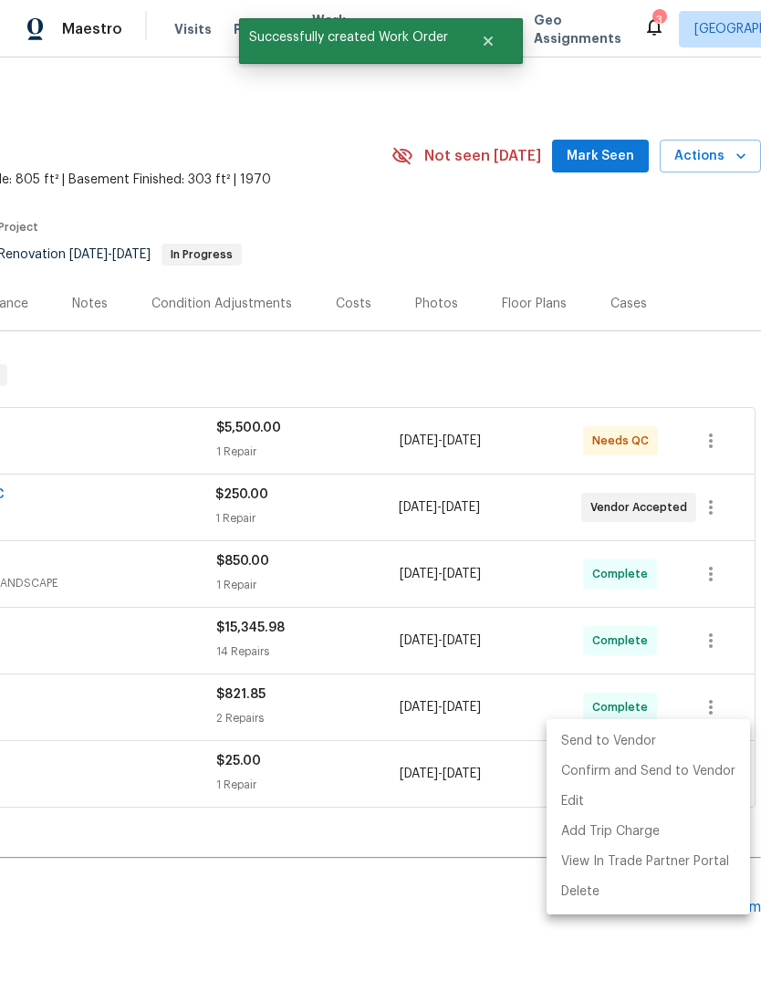
click at [641, 740] on li "Send to Vendor" at bounding box center [648, 741] width 203 height 30
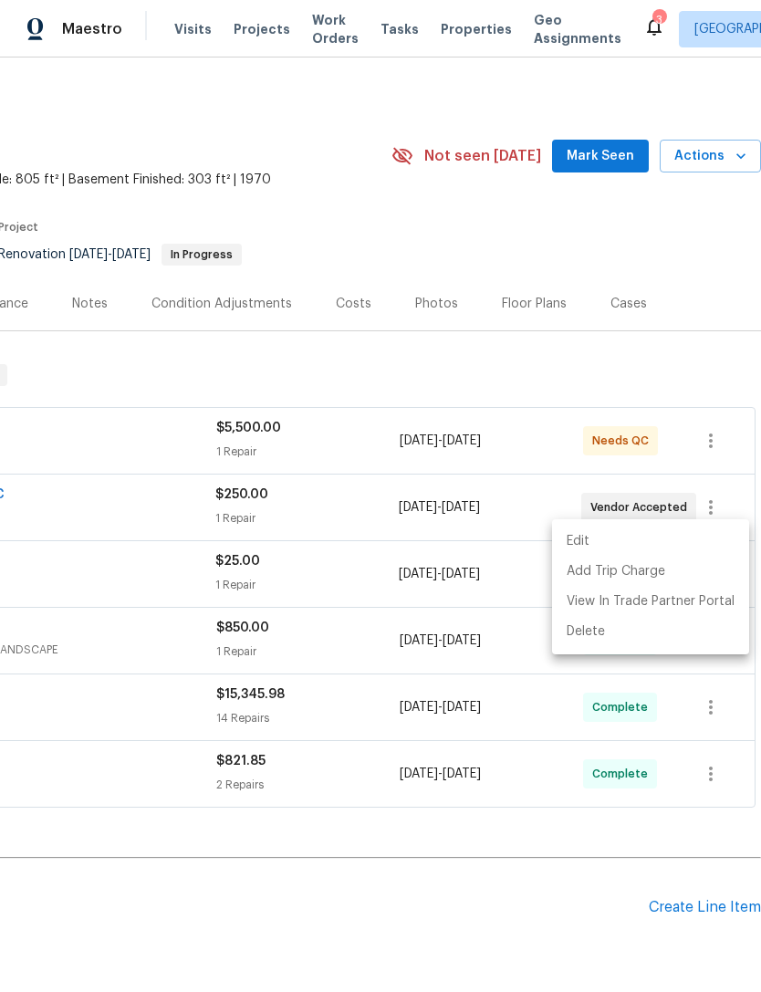
click at [343, 873] on div at bounding box center [380, 496] width 761 height 992
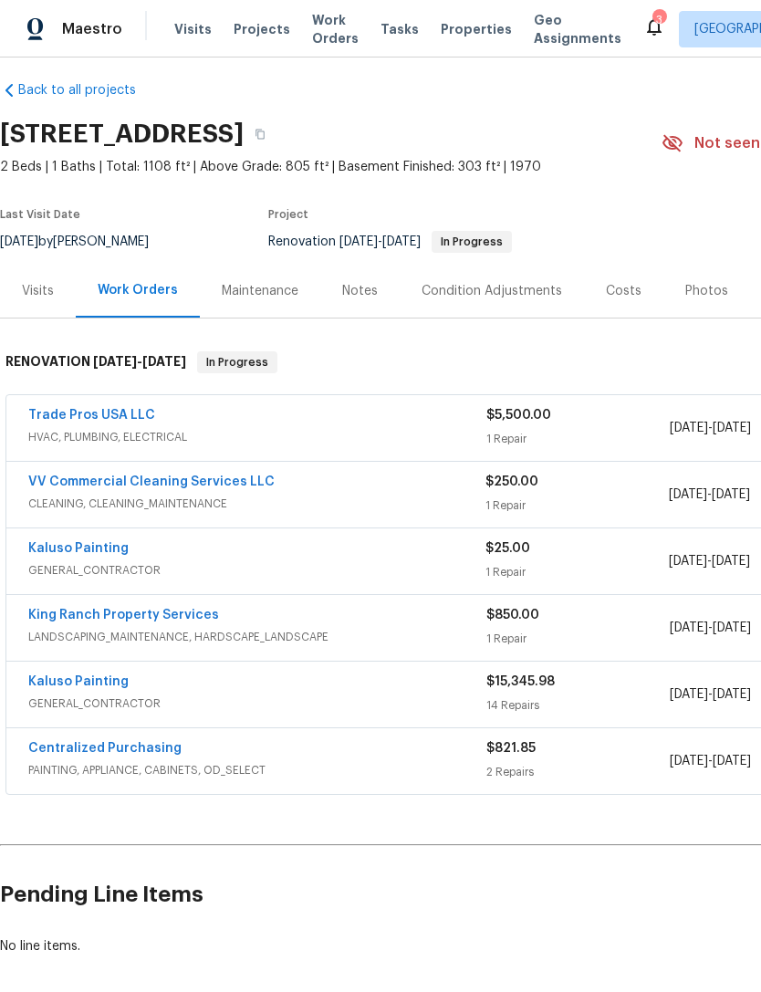
scroll to position [13, 0]
